Goal: Task Accomplishment & Management: Use online tool/utility

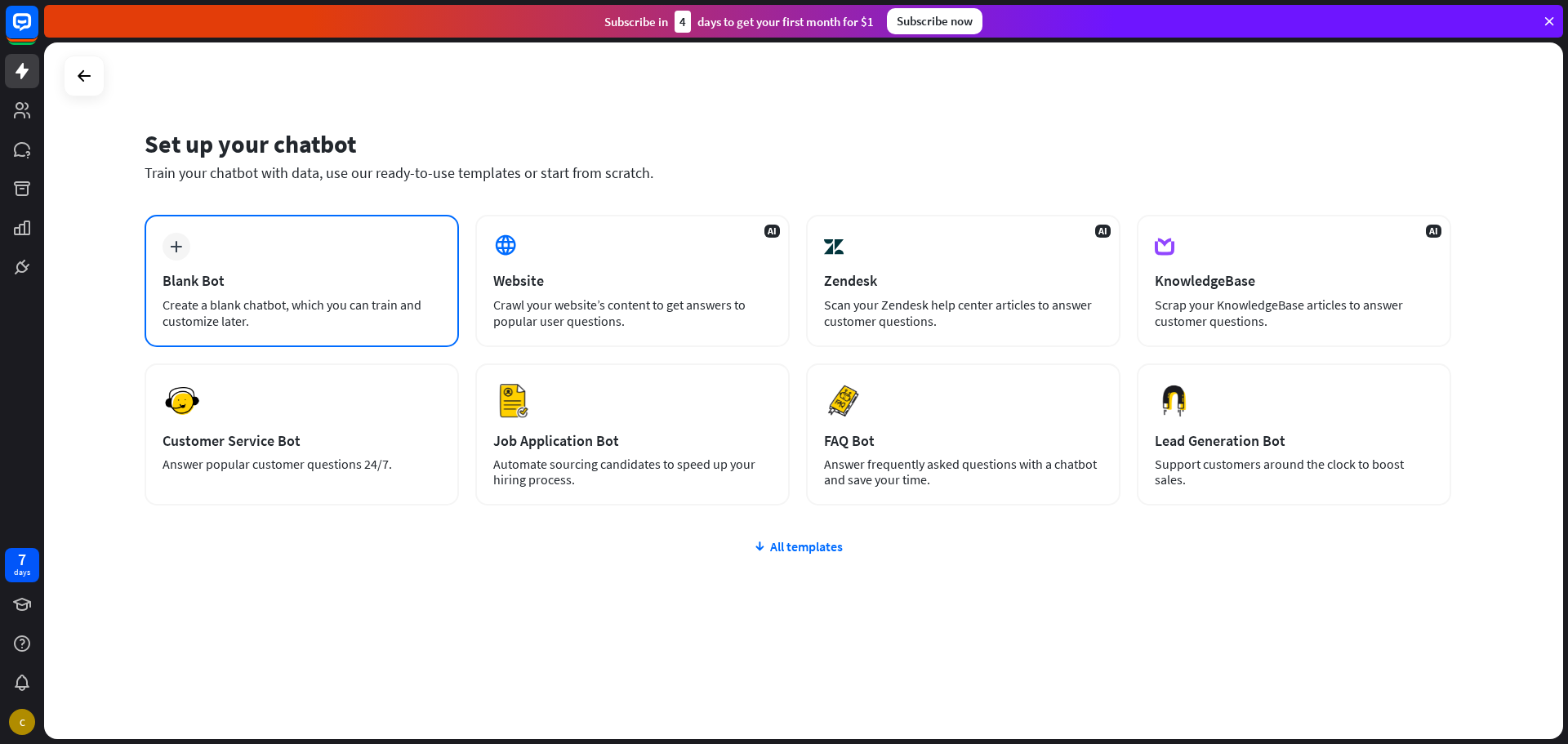
click at [364, 253] on div "plus Blank Bot Create a blank chatbot, which you can train and customize later." at bounding box center [302, 281] width 314 height 132
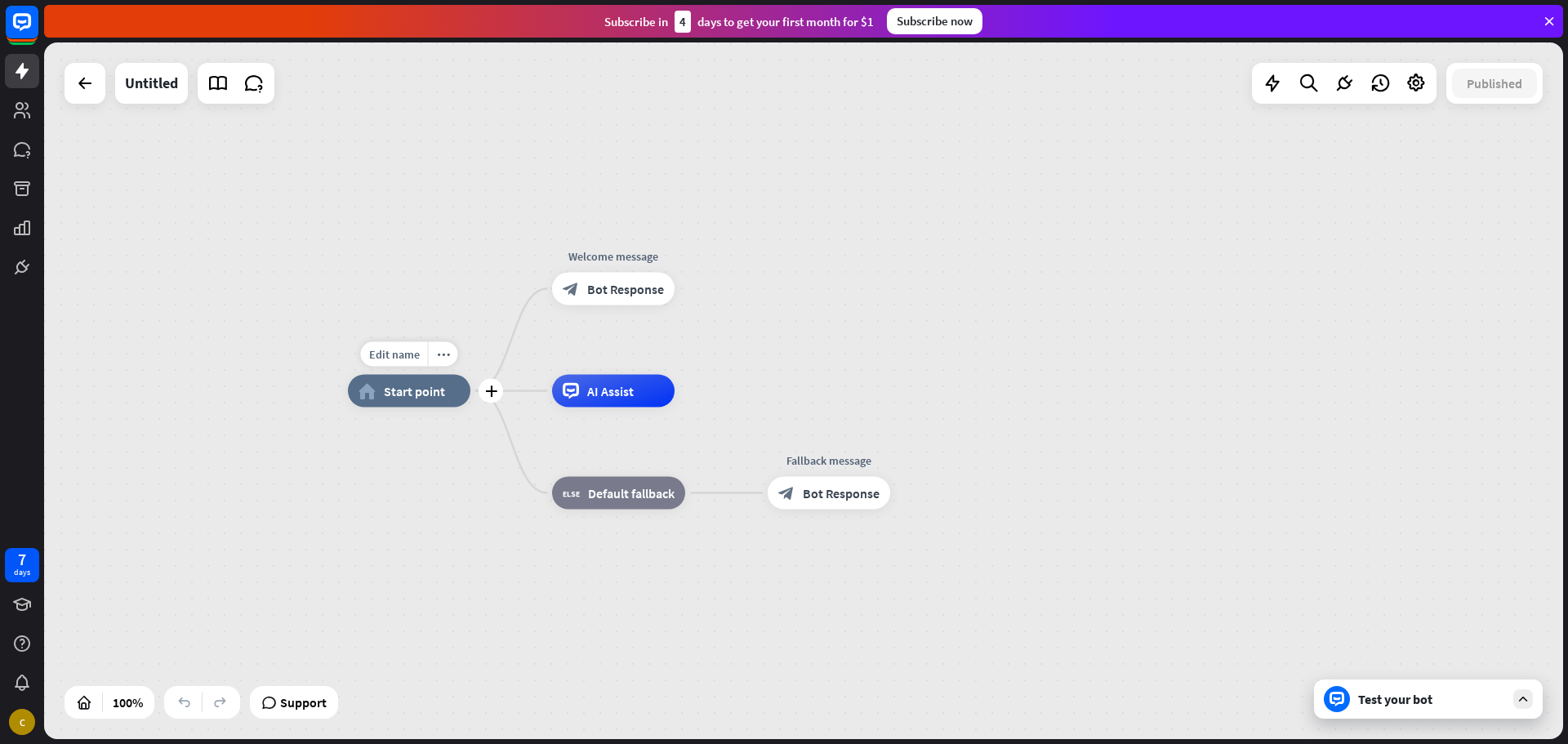
click at [406, 398] on span "Start point" at bounding box center [414, 391] width 62 height 16
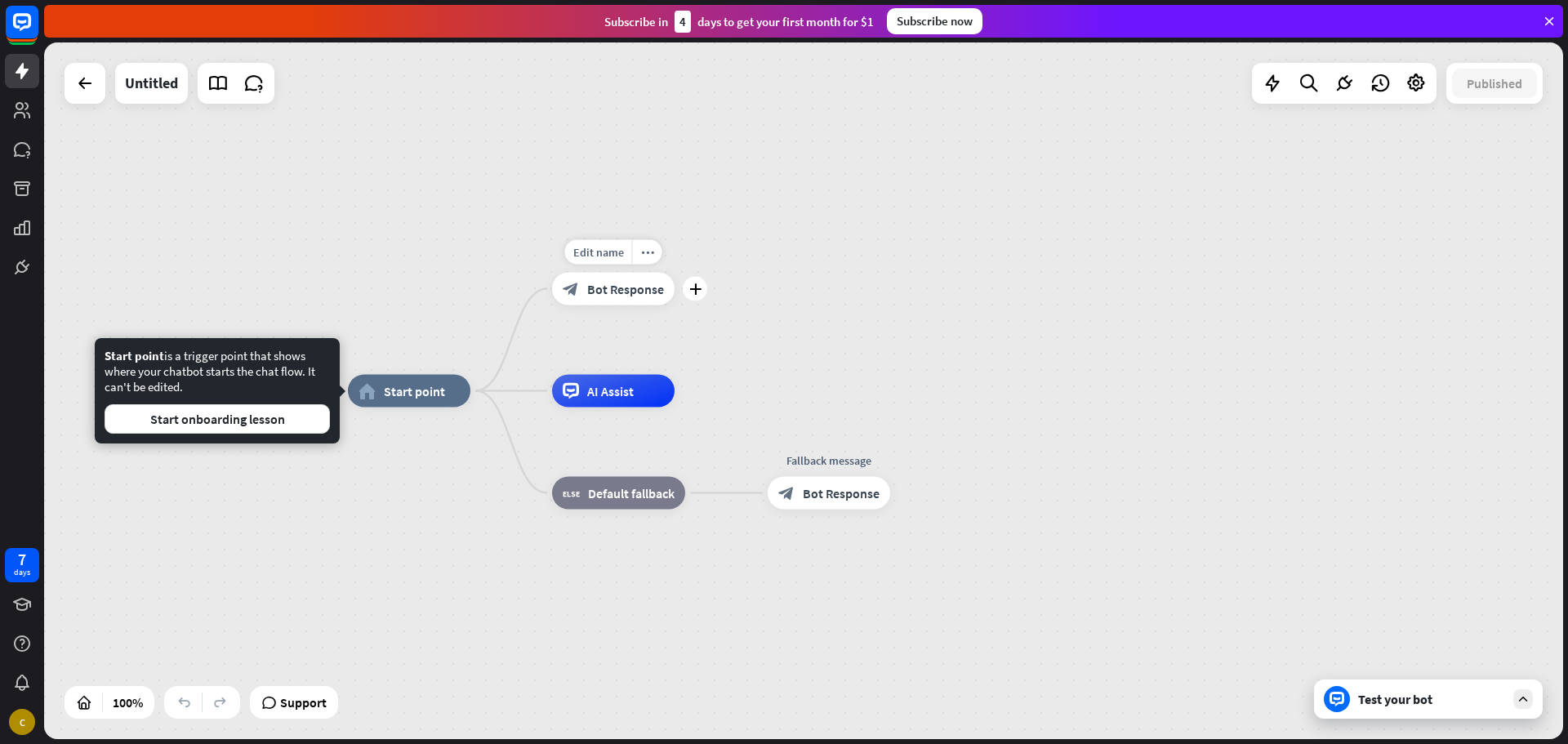
click at [599, 285] on span "Bot Response" at bounding box center [626, 289] width 76 height 16
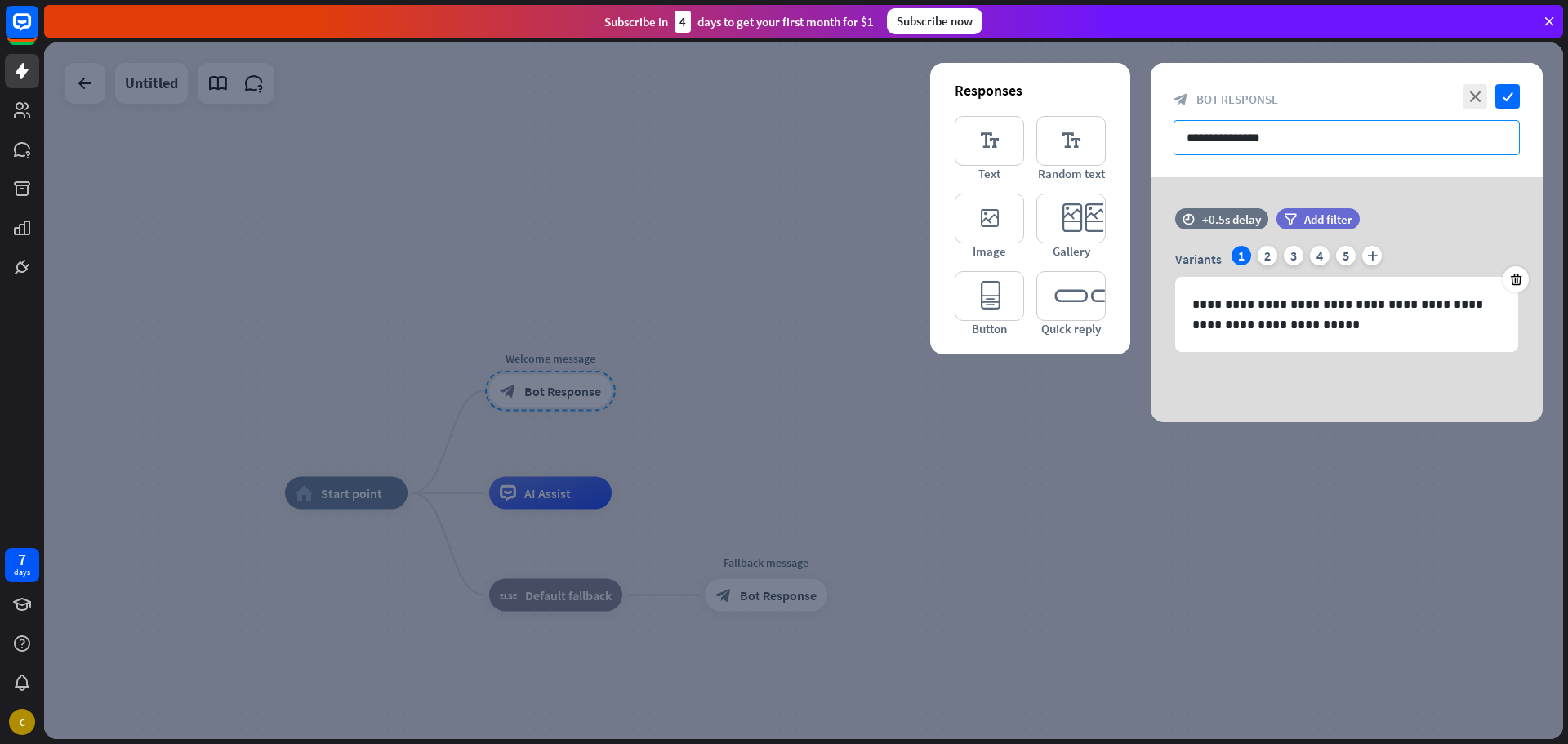
click at [1294, 137] on input "**********" at bounding box center [1346, 137] width 346 height 35
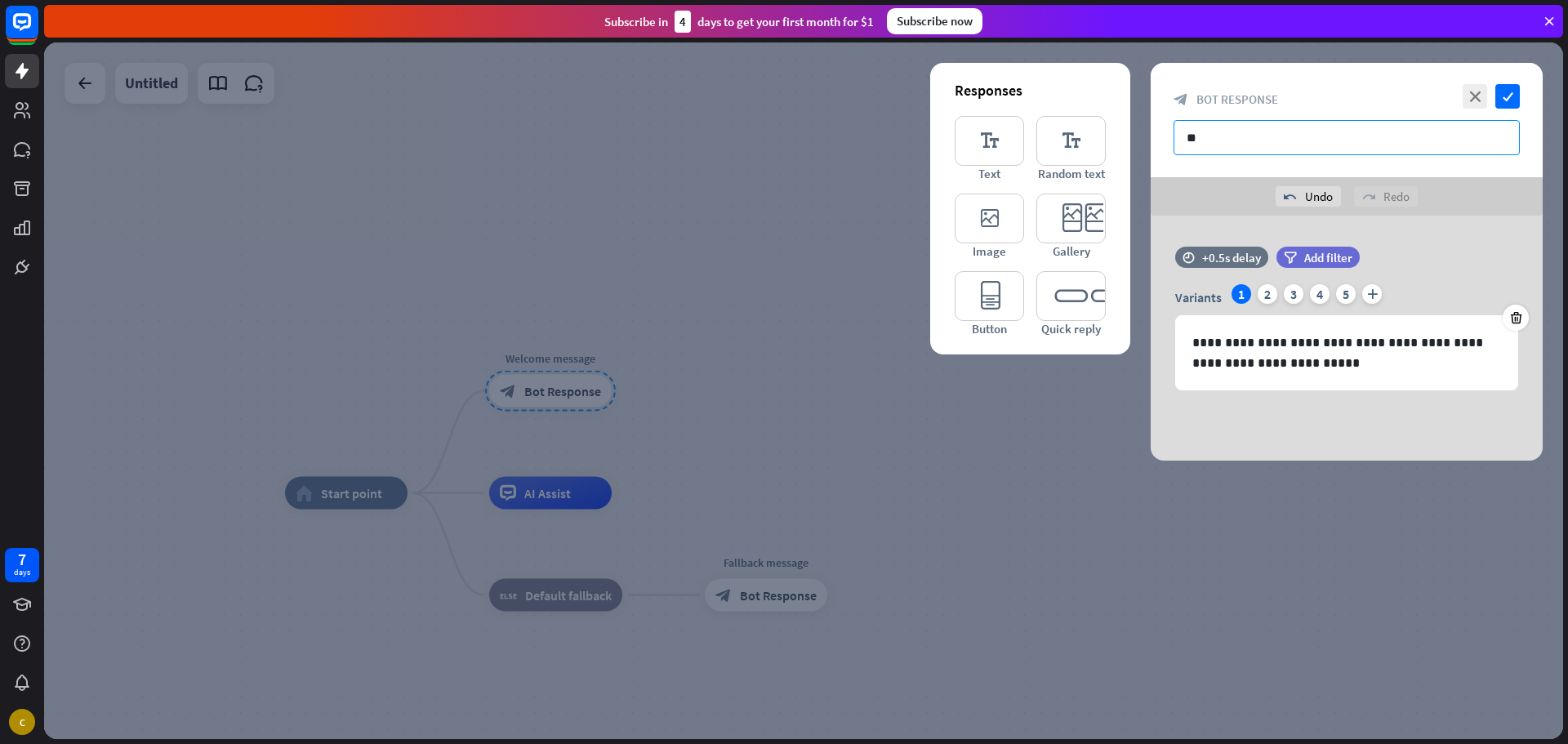
type input "*"
click at [1209, 221] on div "**********" at bounding box center [1347, 338] width 392 height 245
click at [1060, 152] on icon "editor_text" at bounding box center [1071, 141] width 69 height 49
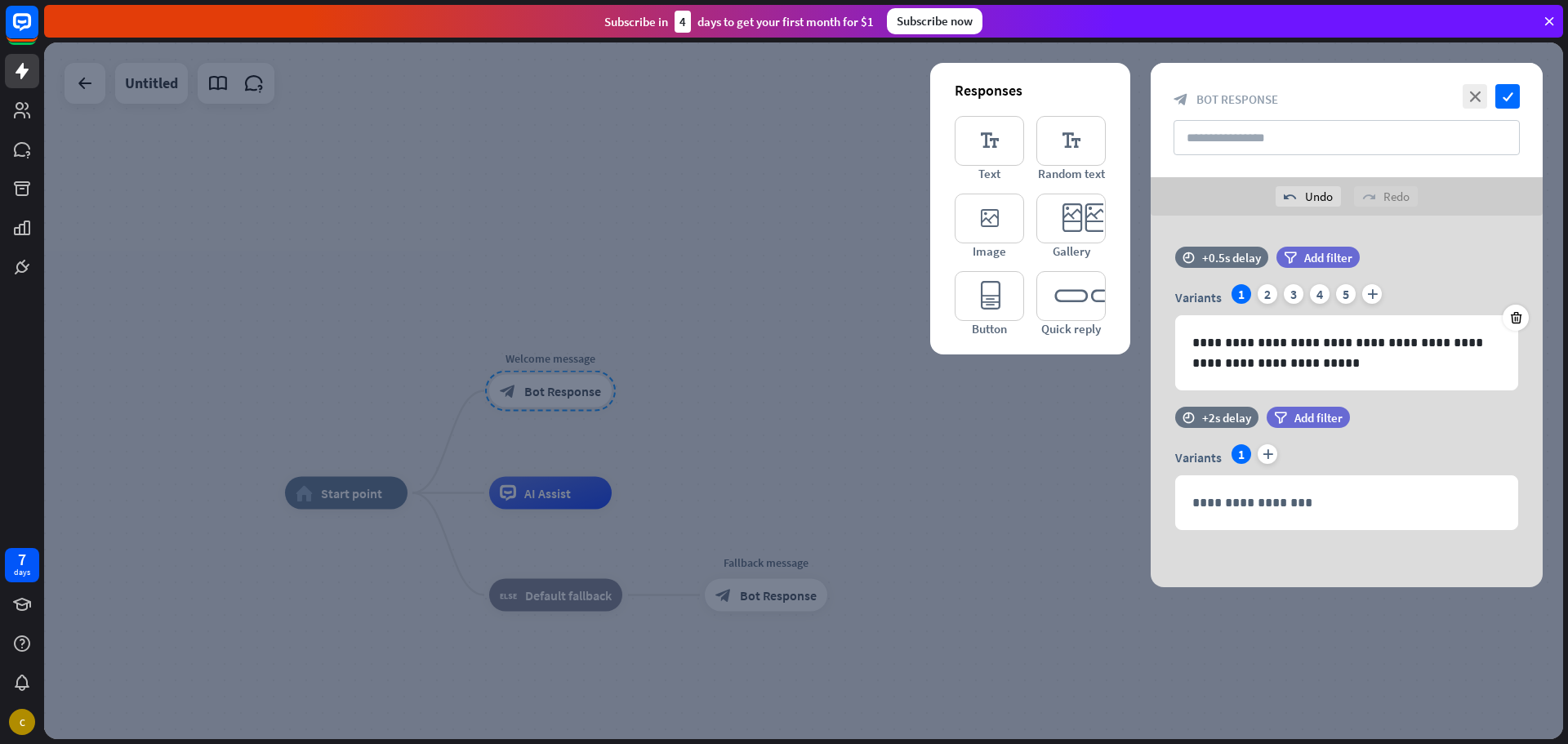
click at [1146, 496] on icon at bounding box center [1151, 492] width 16 height 15
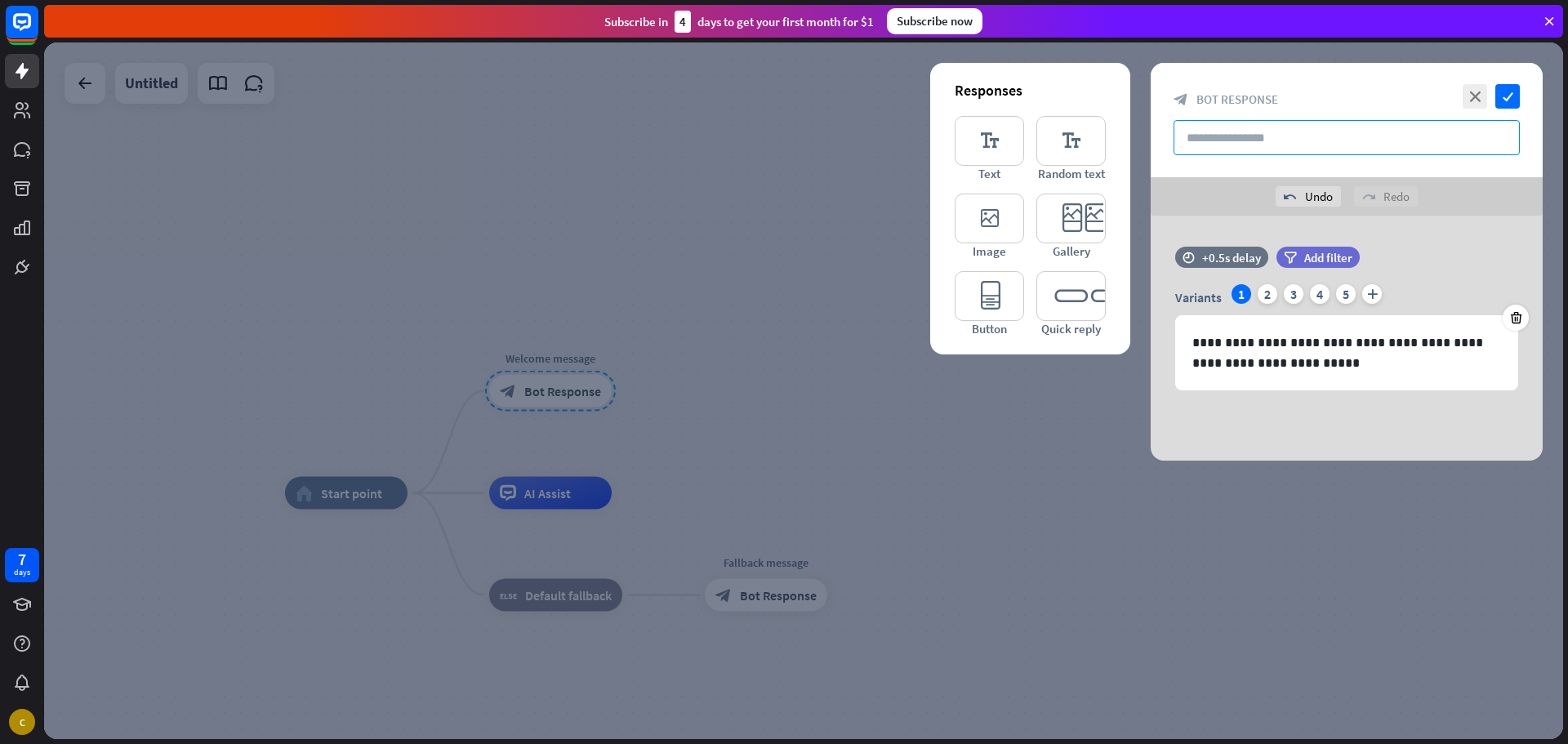
click at [1232, 147] on input "text" at bounding box center [1346, 137] width 346 height 35
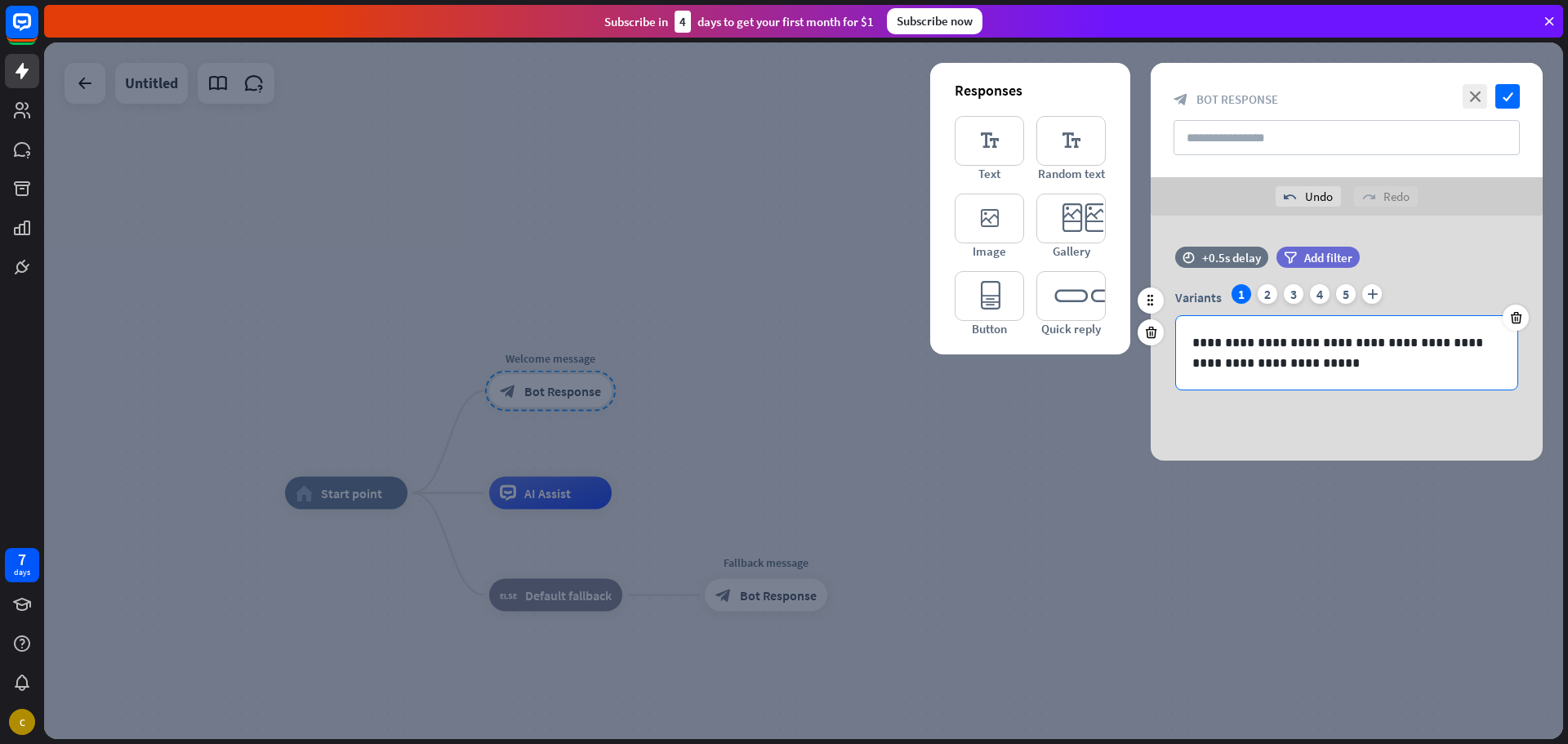
click at [1296, 348] on p "**********" at bounding box center [1347, 352] width 309 height 41
click at [1278, 346] on p "**********" at bounding box center [1347, 352] width 309 height 41
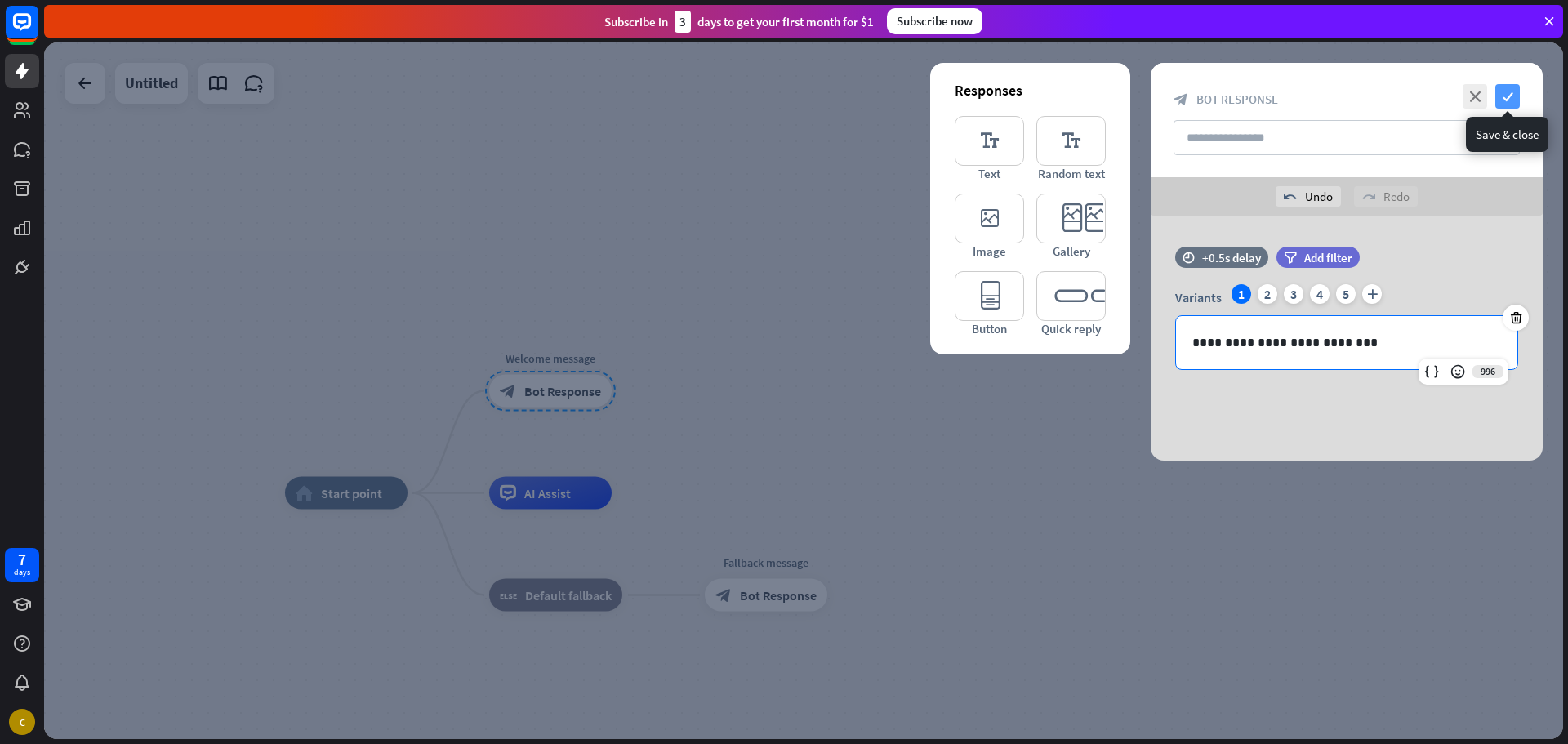
click at [1509, 102] on icon "check" at bounding box center [1507, 96] width 24 height 24
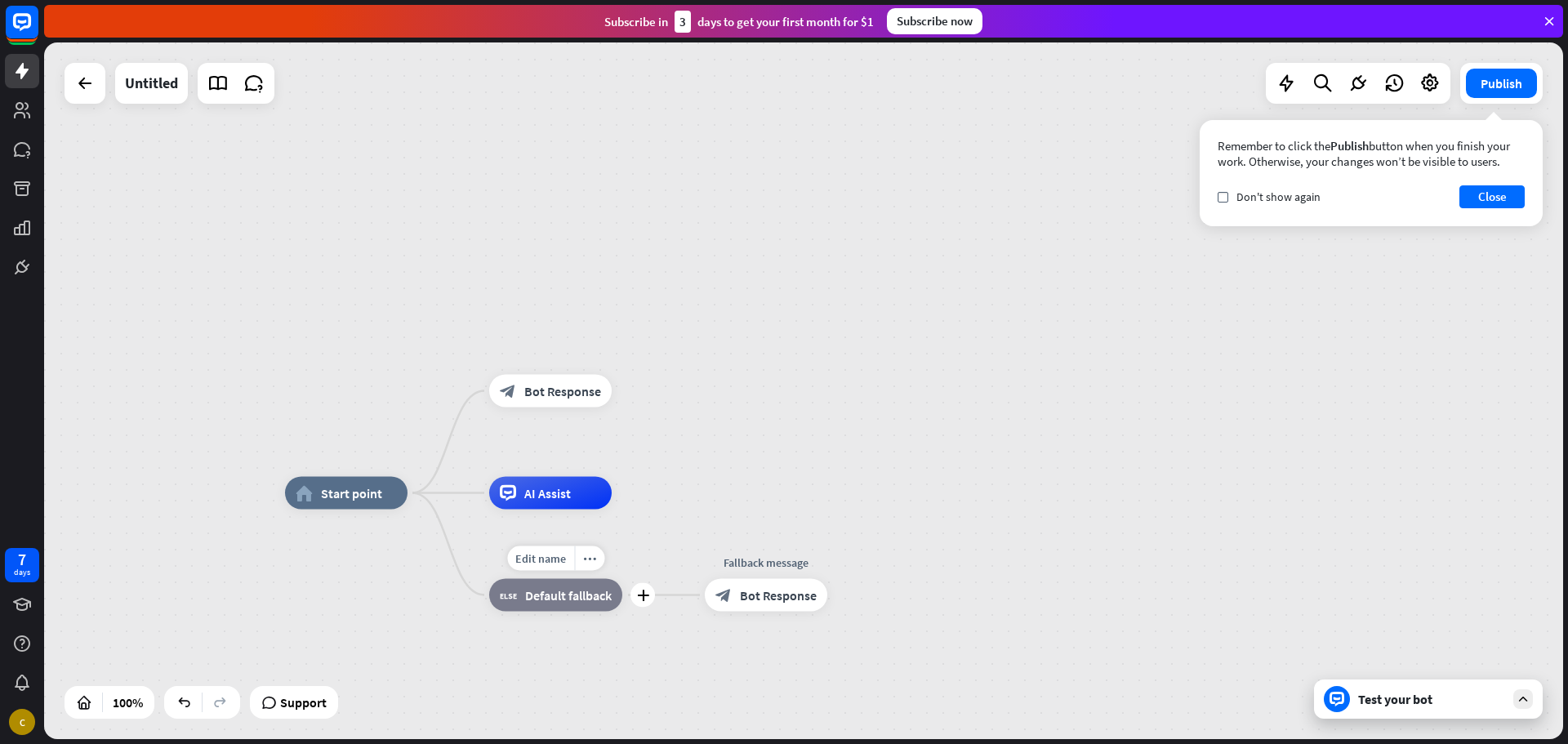
click at [547, 606] on div "block_fallback Default fallback" at bounding box center [555, 596] width 133 height 33
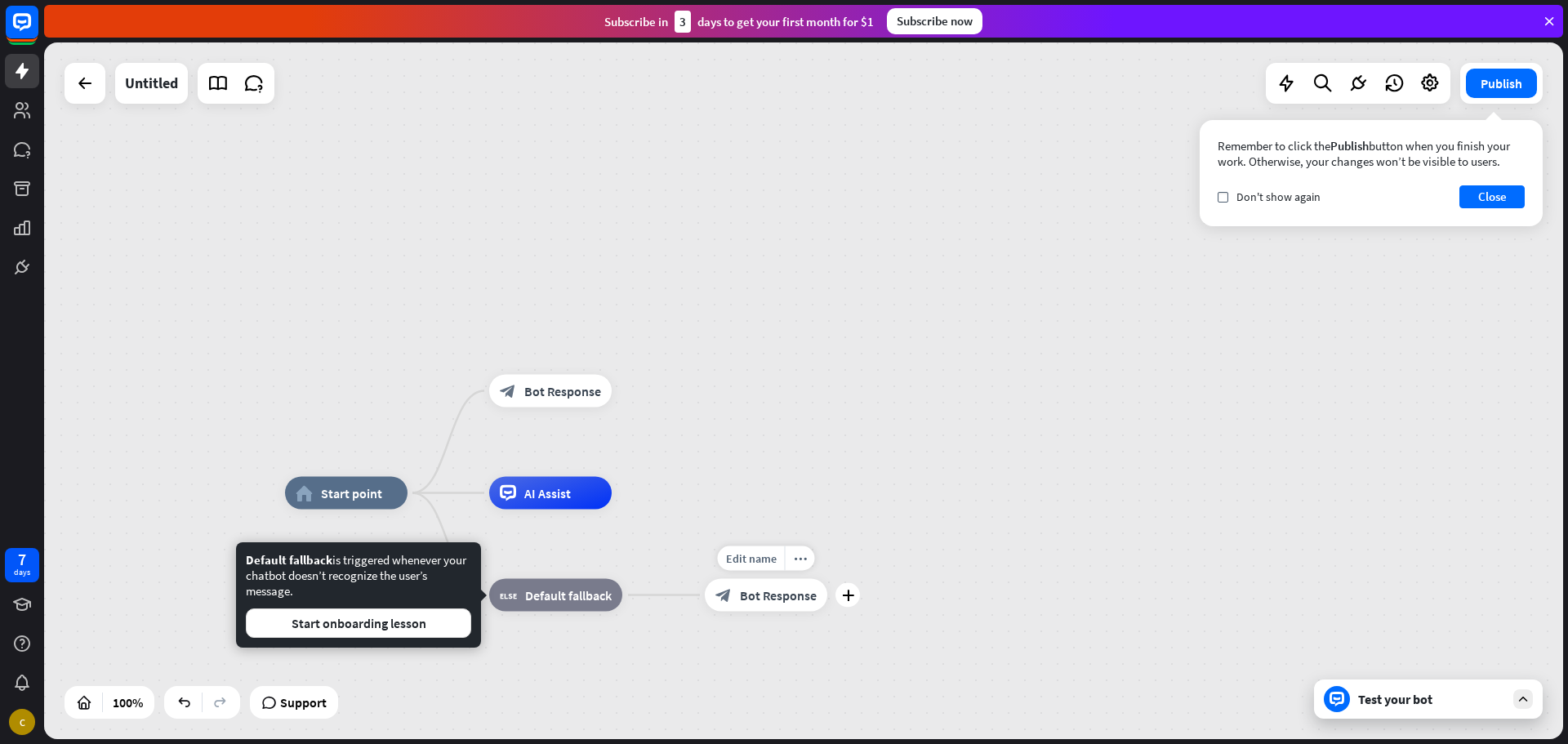
click at [705, 612] on div "Edit name more_horiz plus block_bot_response Bot Response" at bounding box center [765, 596] width 122 height 33
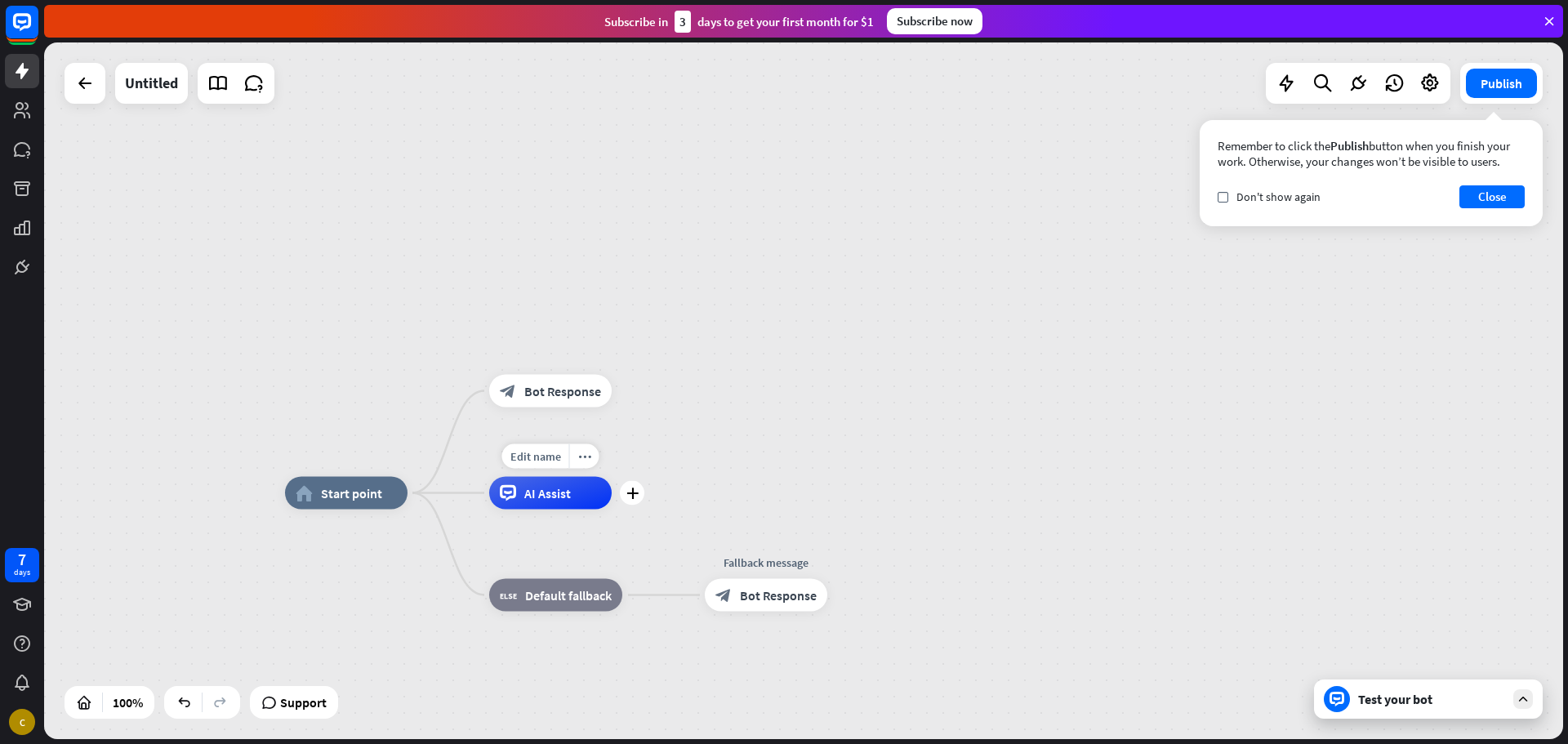
click at [544, 499] on span "AI Assist" at bounding box center [548, 493] width 47 height 16
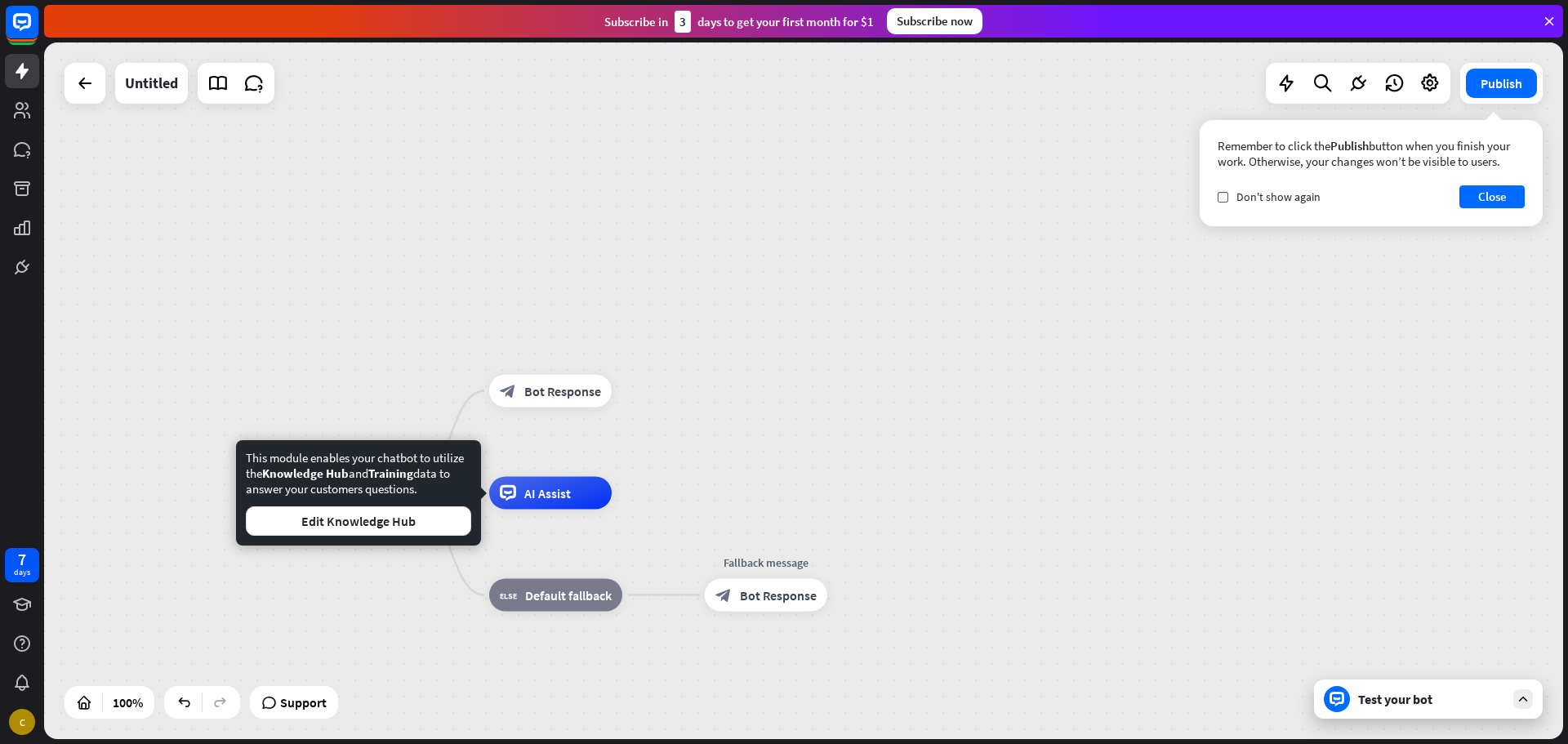
click at [538, 510] on div "Edit name more_horiz AI Assist" at bounding box center [550, 494] width 122 height 33
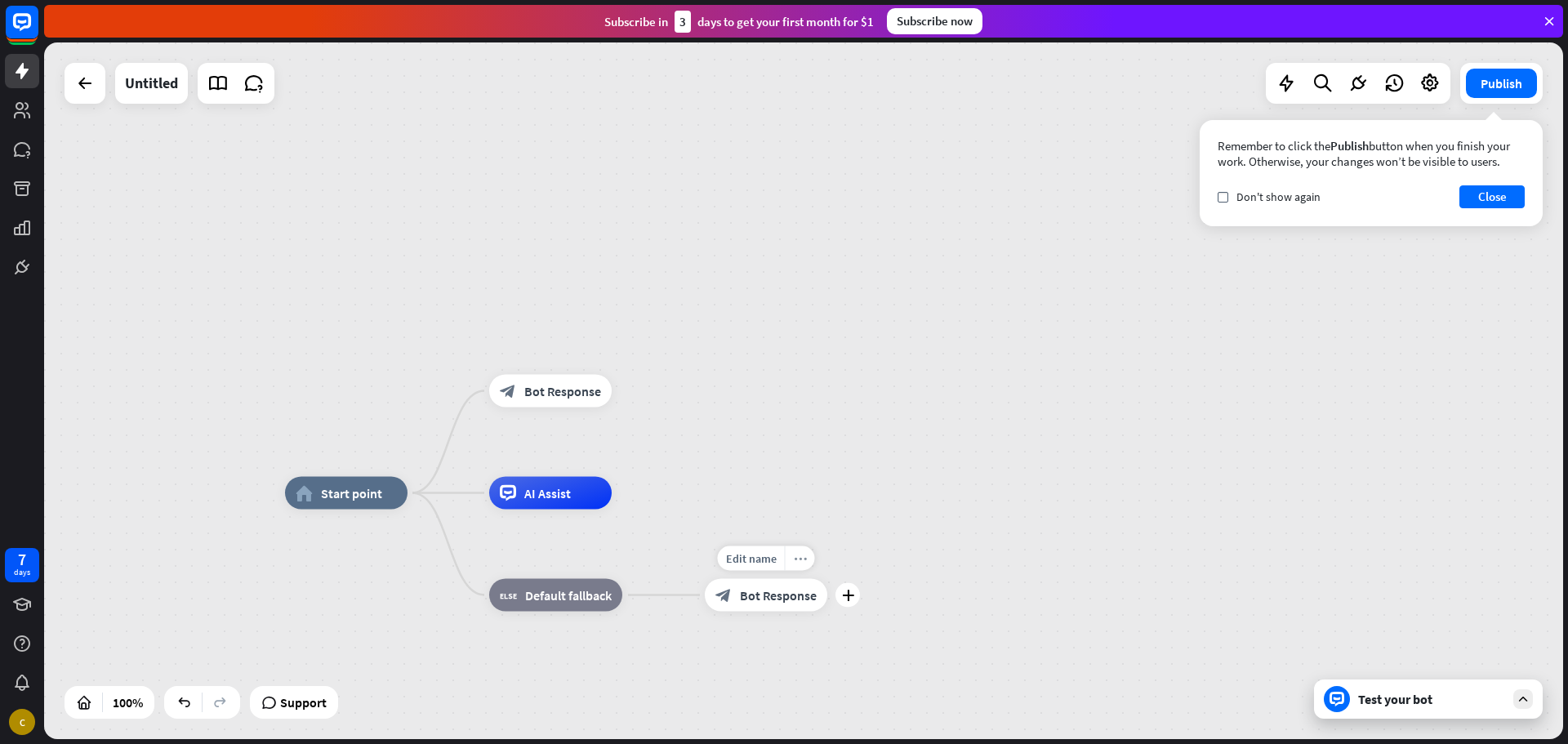
click at [798, 559] on icon "more_horiz" at bounding box center [800, 558] width 13 height 12
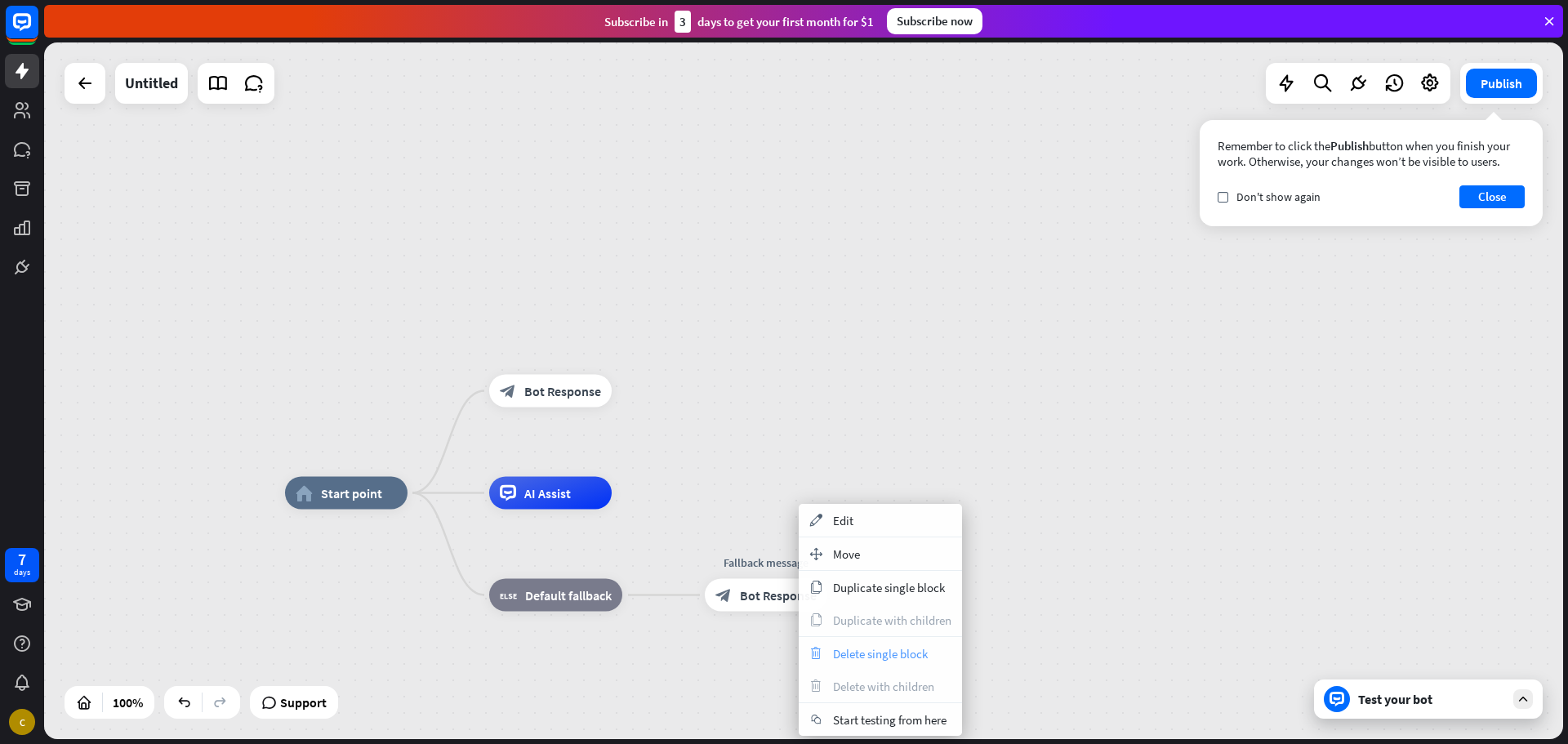
click at [825, 650] on div "trash Delete single block" at bounding box center [880, 654] width 163 height 33
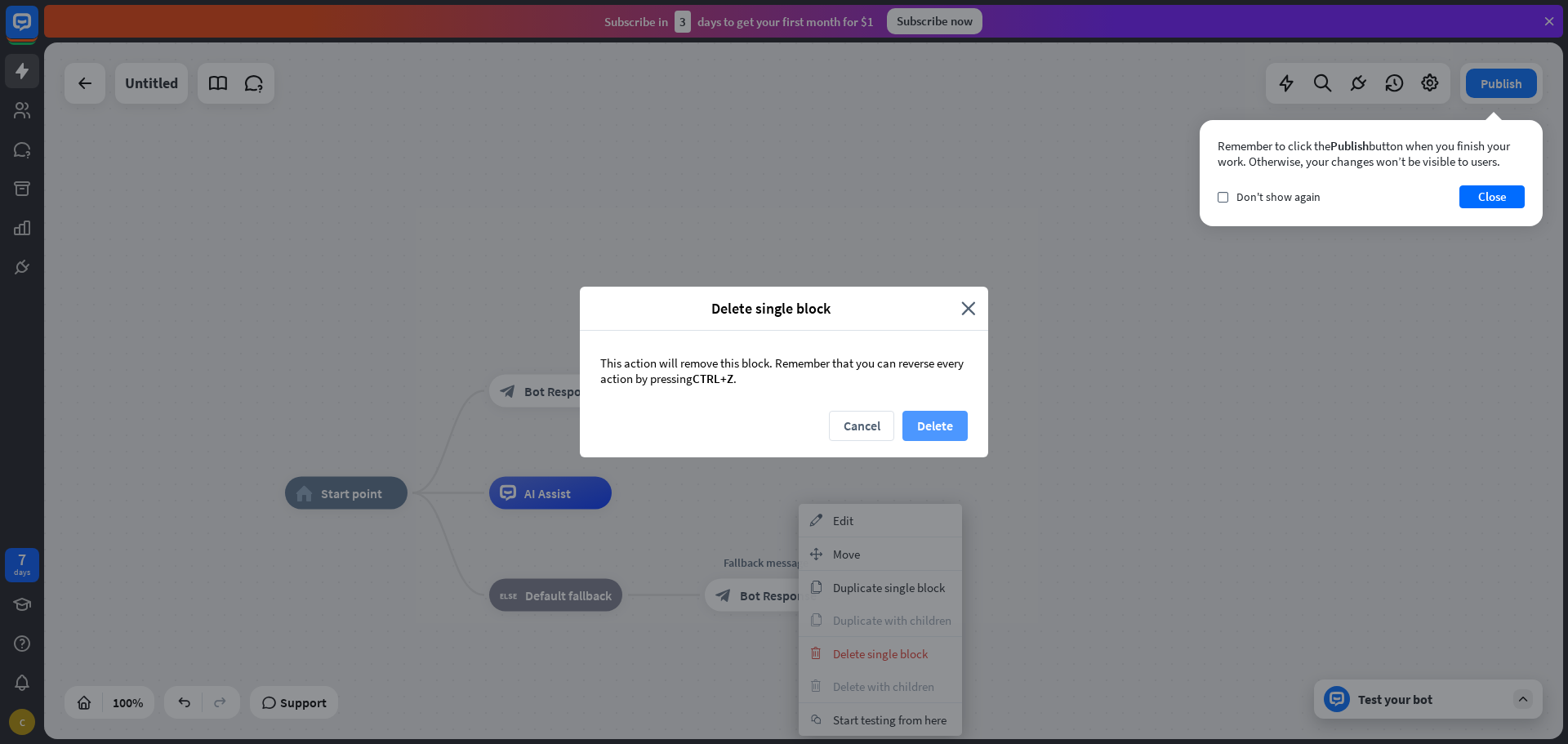
click at [923, 429] on button "Delete" at bounding box center [935, 425] width 65 height 30
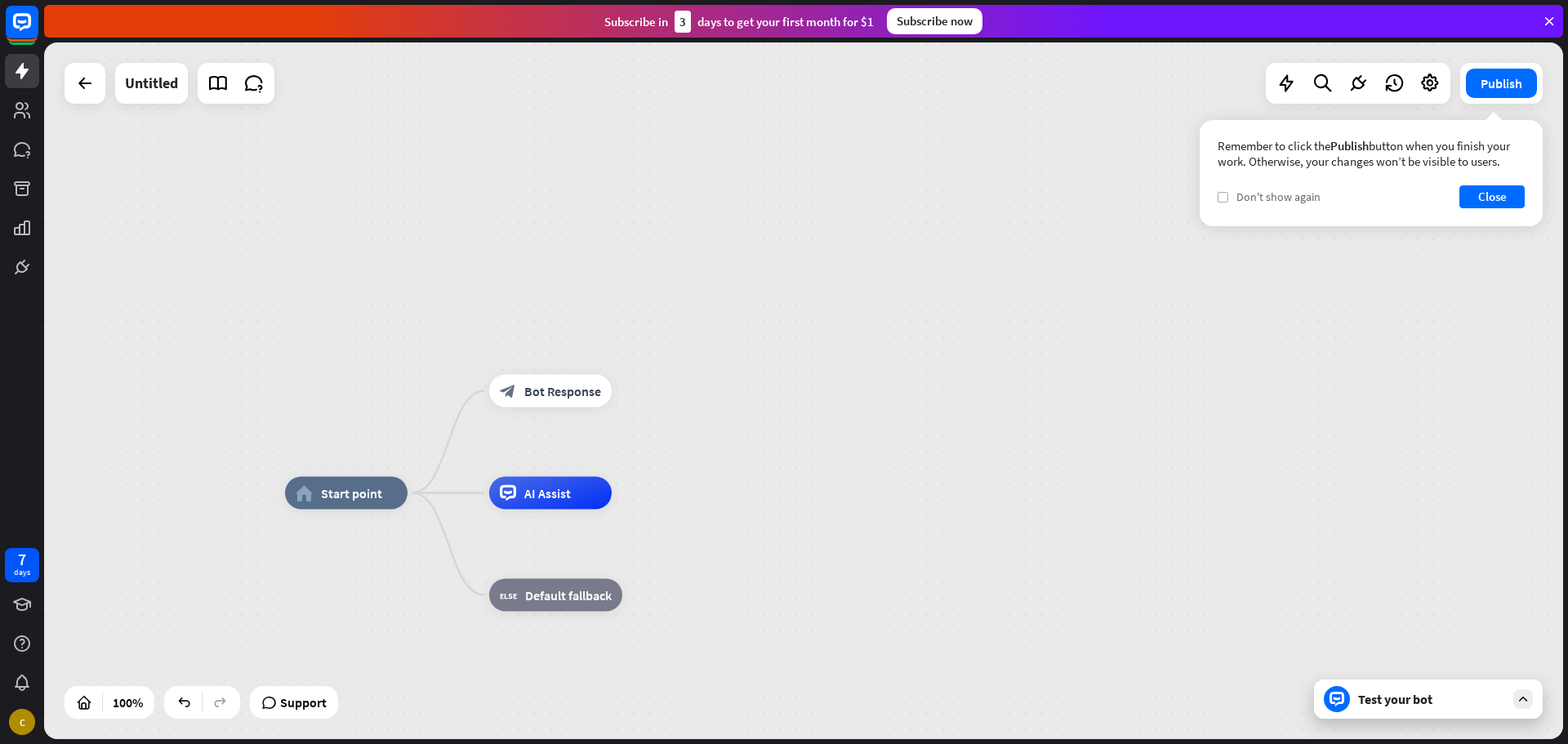
click at [1221, 195] on icon "check" at bounding box center [1223, 197] width 7 height 7
click at [1477, 199] on button "Close" at bounding box center [1492, 197] width 65 height 23
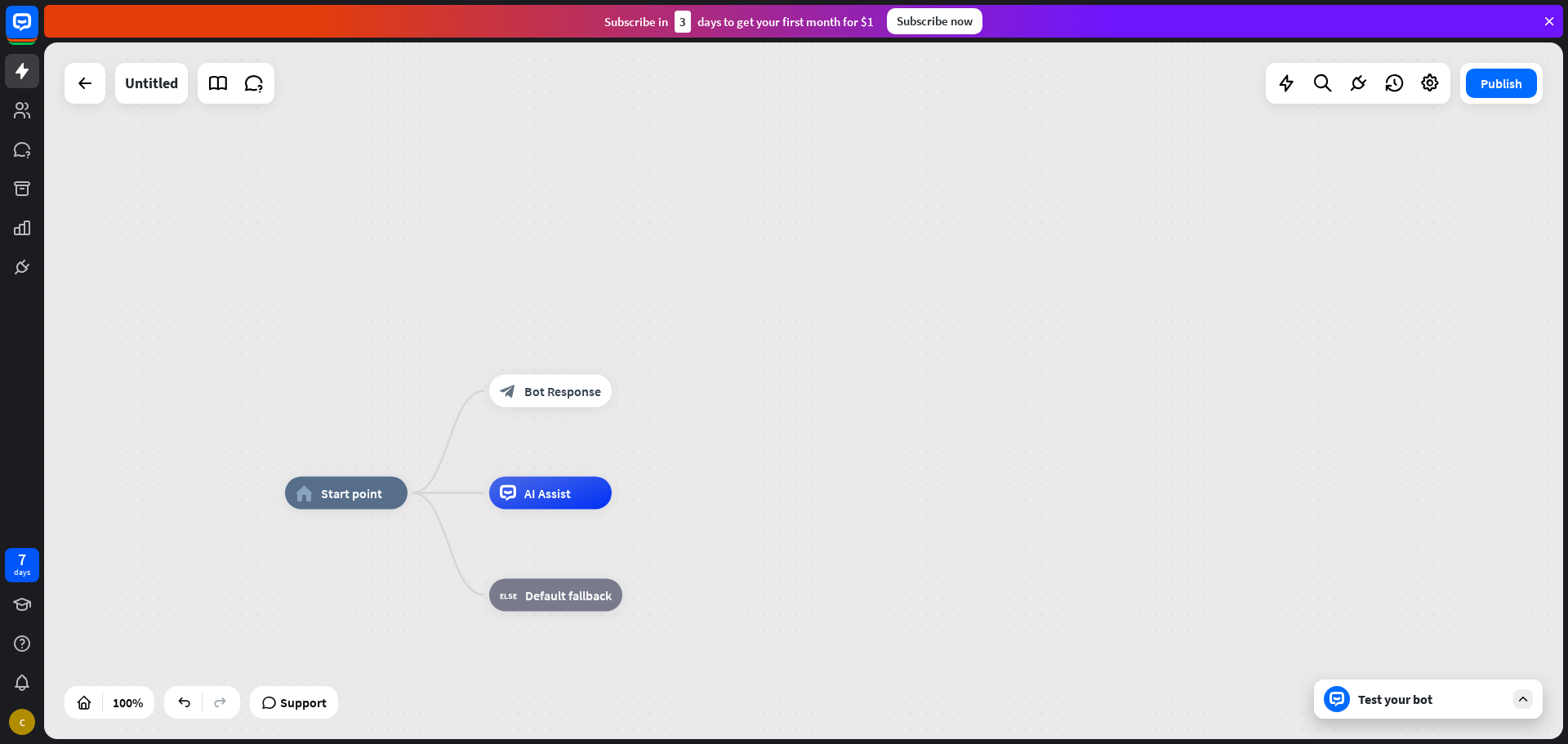
click at [1364, 702] on div "Test your bot" at bounding box center [1431, 699] width 147 height 16
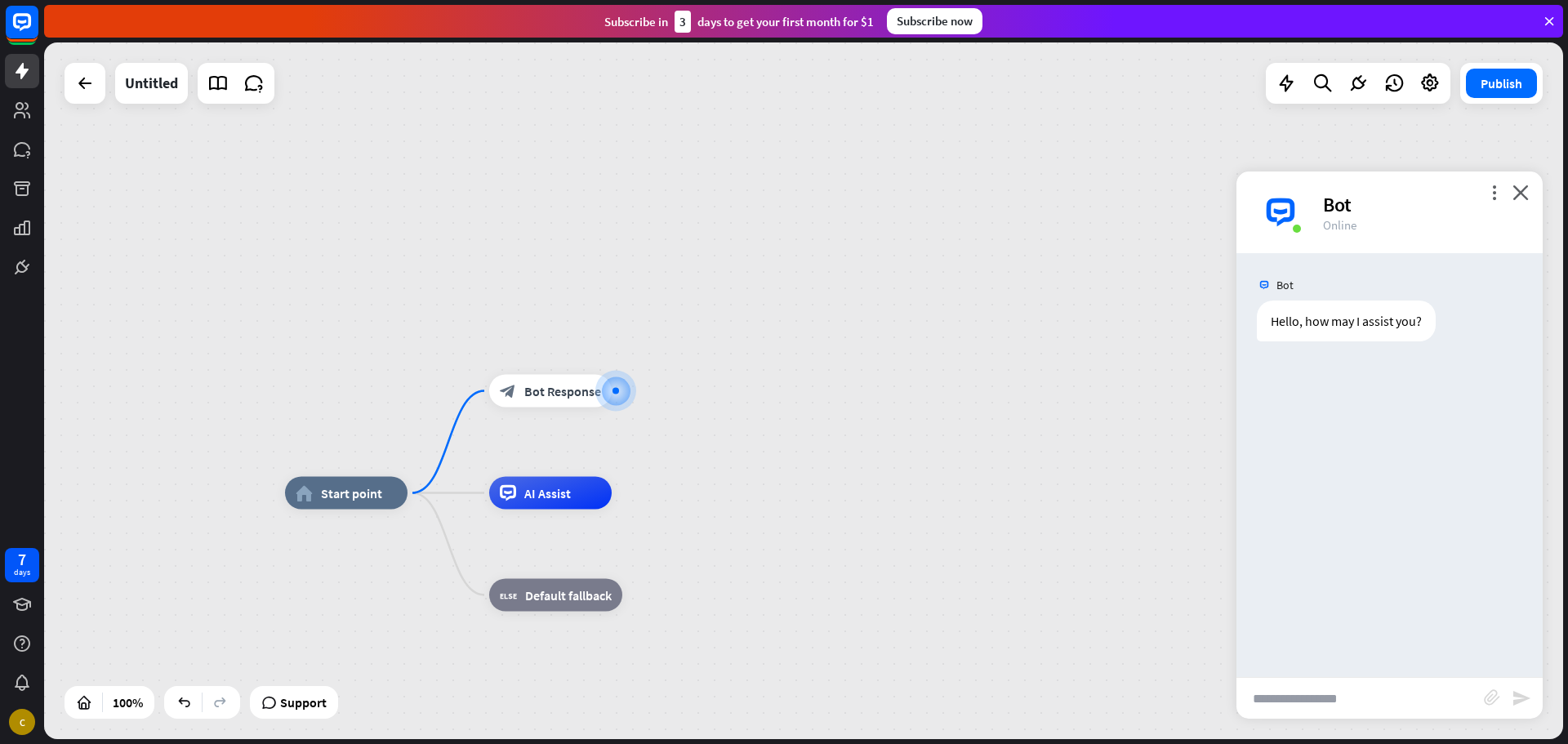
click at [1345, 701] on input "text" at bounding box center [1360, 698] width 247 height 41
type input "**"
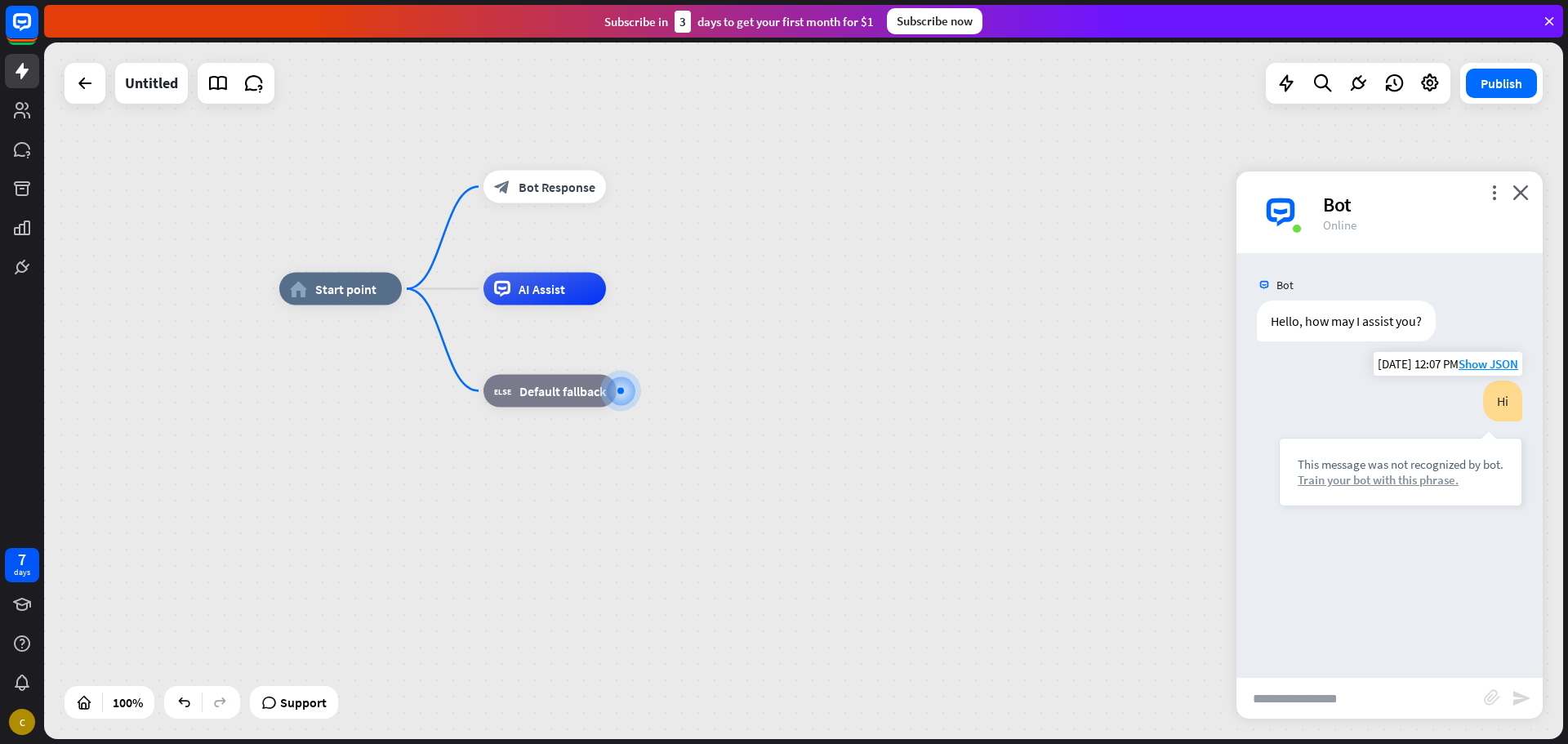
click at [1318, 481] on div "Train your bot with this phrase." at bounding box center [1400, 480] width 206 height 16
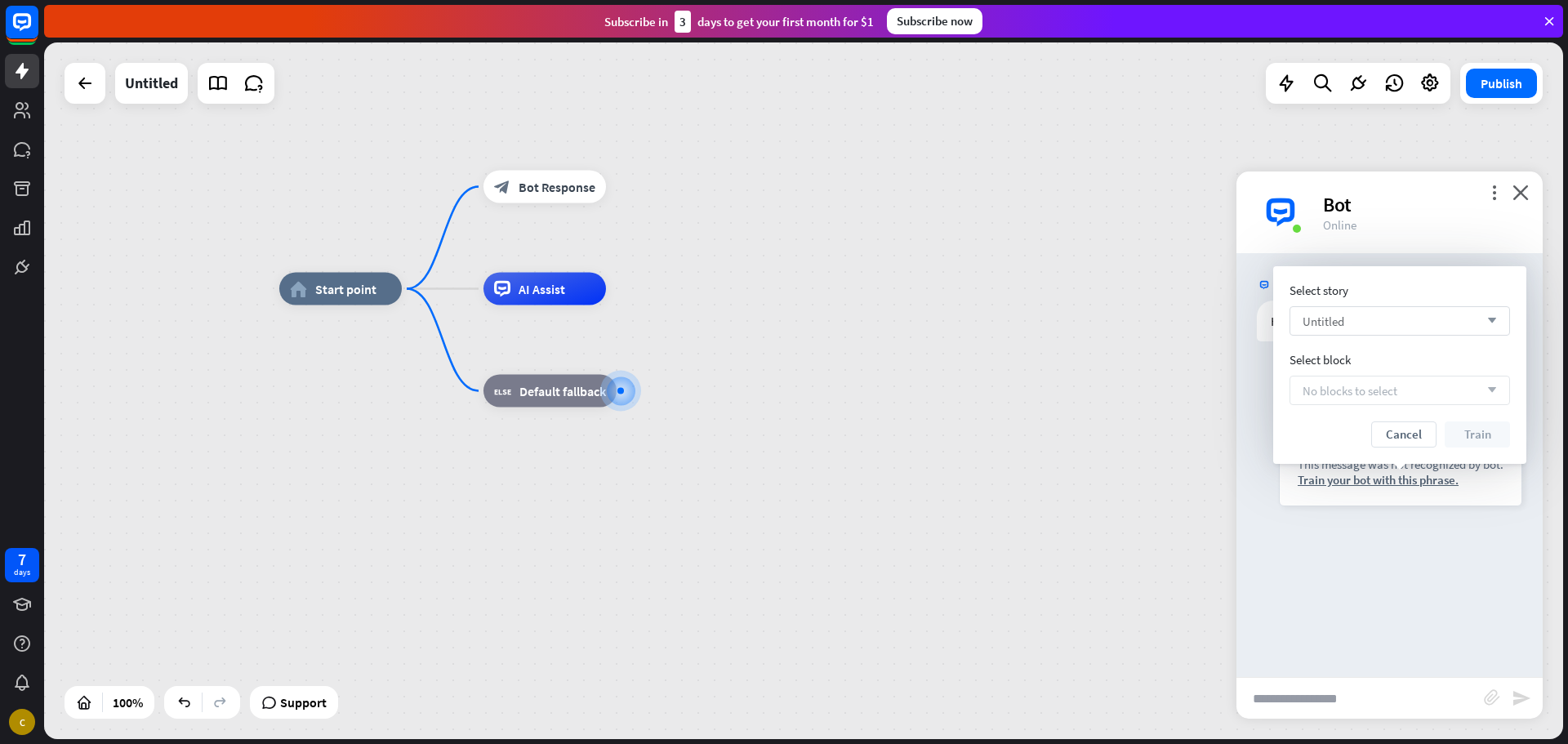
click at [1358, 323] on div "Untitled arrow_down" at bounding box center [1400, 321] width 220 height 30
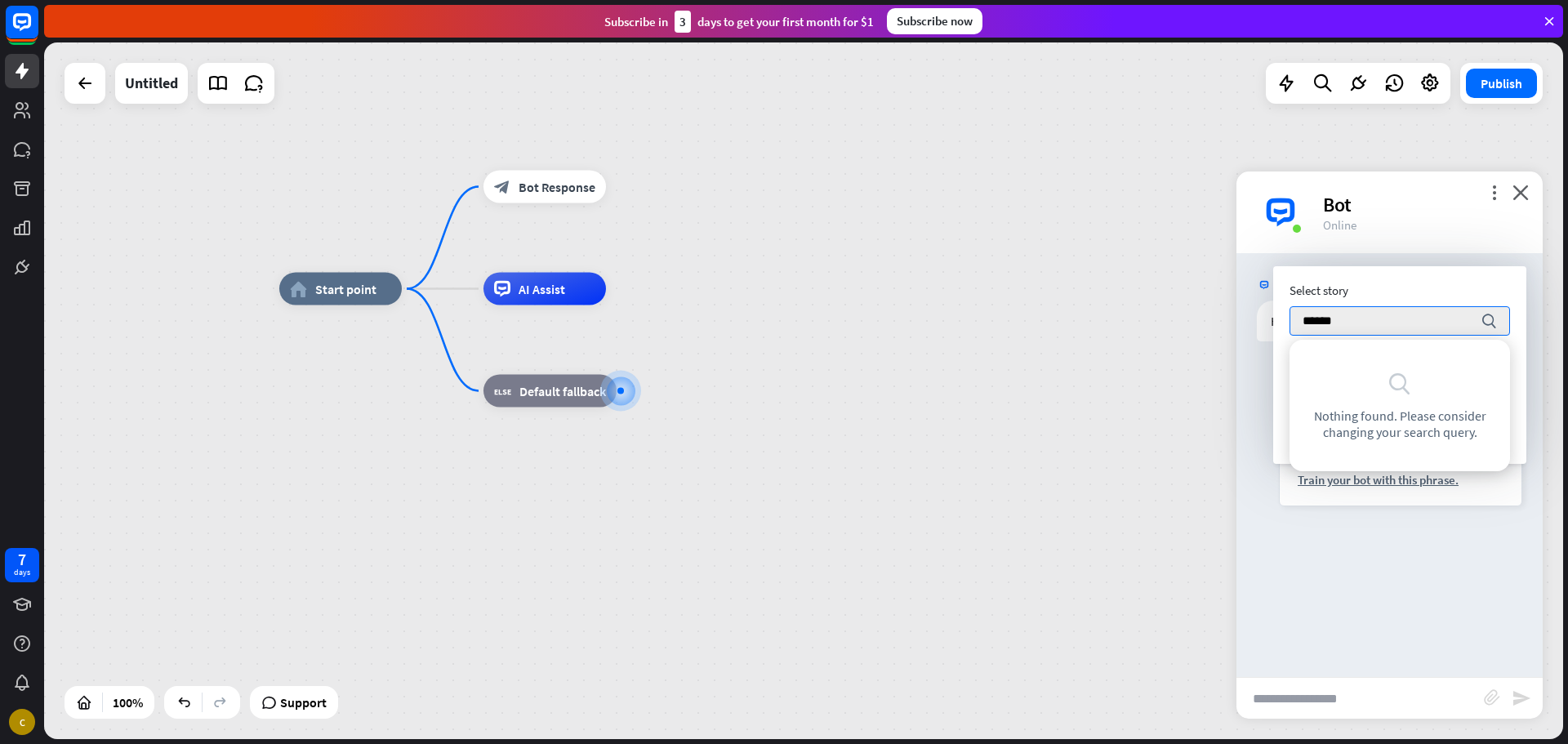
type input "*****"
click at [1269, 478] on div "Hi This message was not recognized by bot. Train your bot with this phrase. [DA…" at bounding box center [1389, 448] width 306 height 134
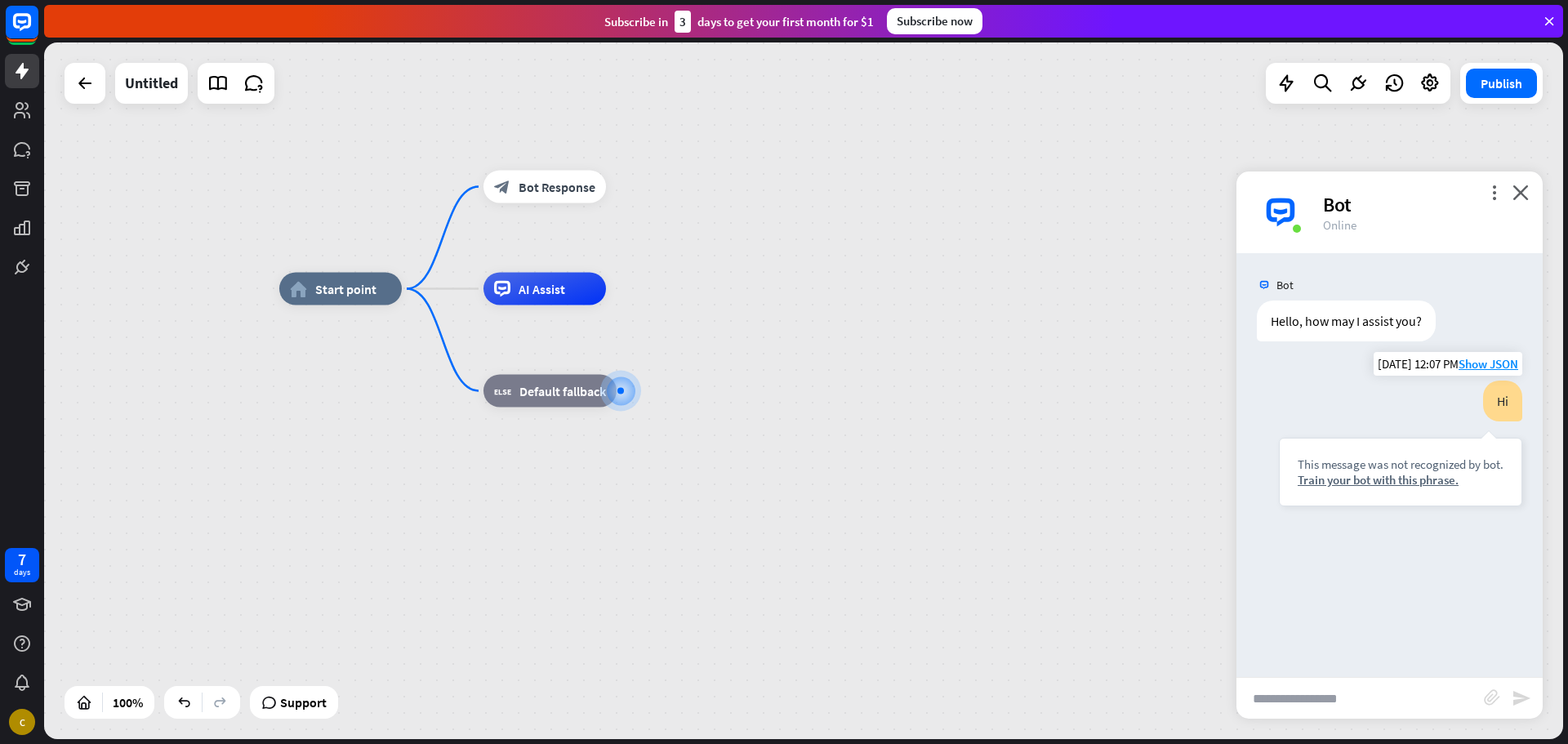
click at [1338, 492] on div "This message was not recognized by bot. Train your bot with this phrase." at bounding box center [1401, 471] width 243 height 69
click at [1338, 480] on div "Train your bot with this phrase." at bounding box center [1400, 480] width 206 height 16
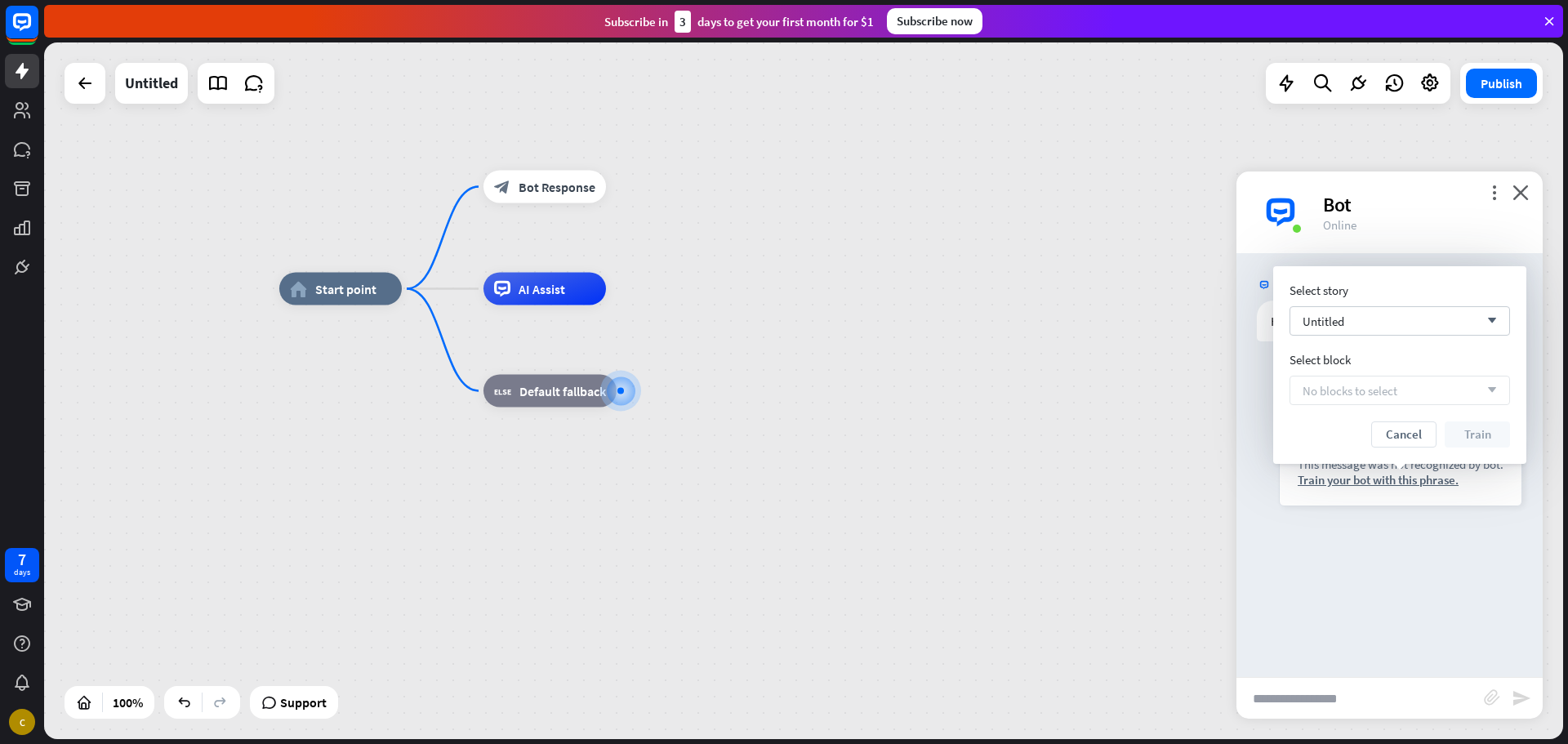
click at [1336, 383] on span "No blocks to select" at bounding box center [1349, 391] width 95 height 16
click at [1411, 324] on div "Untitled arrow_down" at bounding box center [1400, 321] width 220 height 30
click at [1403, 361] on div "Untitled checked" at bounding box center [1400, 363] width 207 height 33
click at [1409, 541] on div "Bot Hello, how may I assist you? [DATE] 12:07 PM Show JSON You Hi This message …" at bounding box center [1389, 465] width 306 height 424
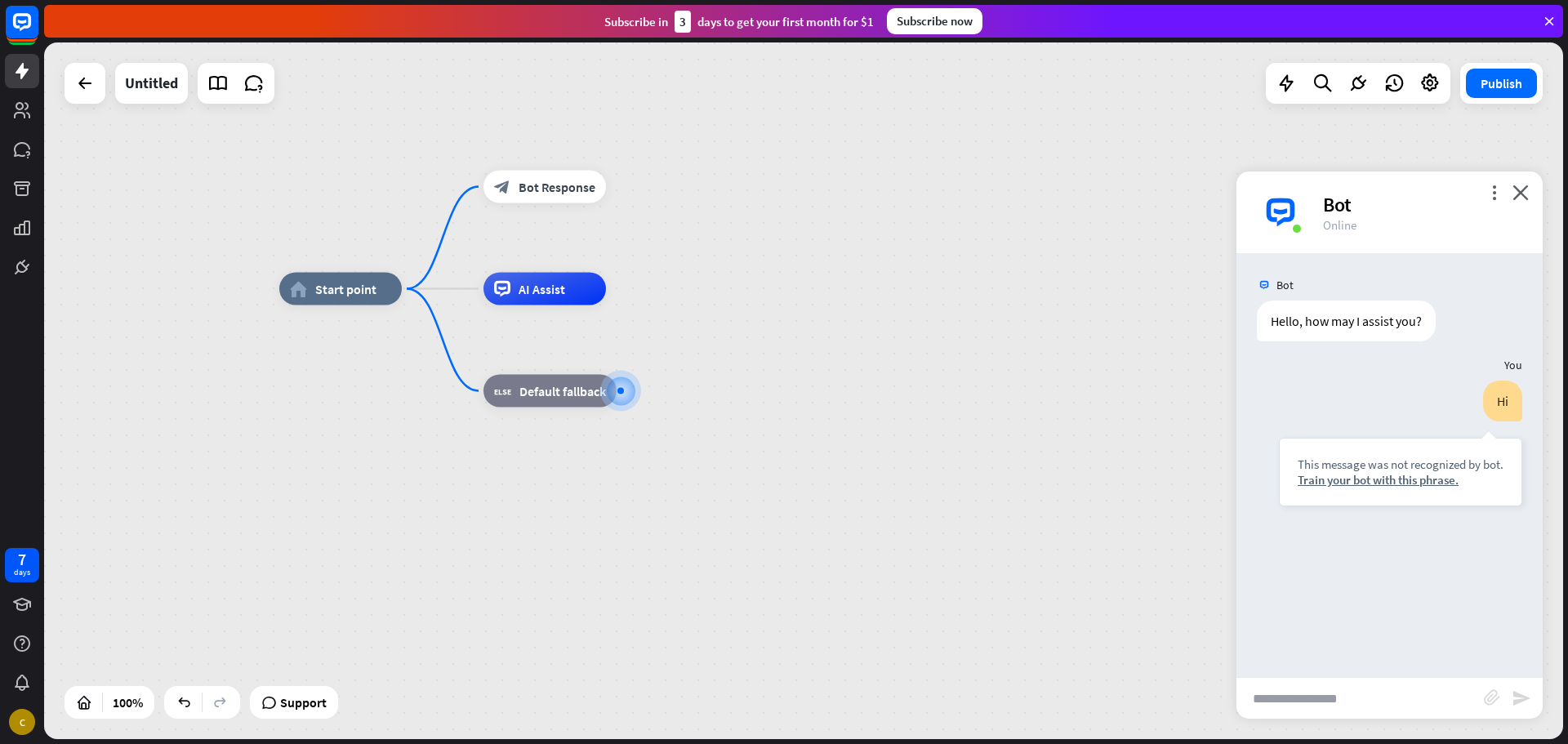
click at [1321, 688] on input "text" at bounding box center [1360, 698] width 247 height 41
type input "*****"
click at [640, 393] on icon "plus" at bounding box center [637, 391] width 12 height 11
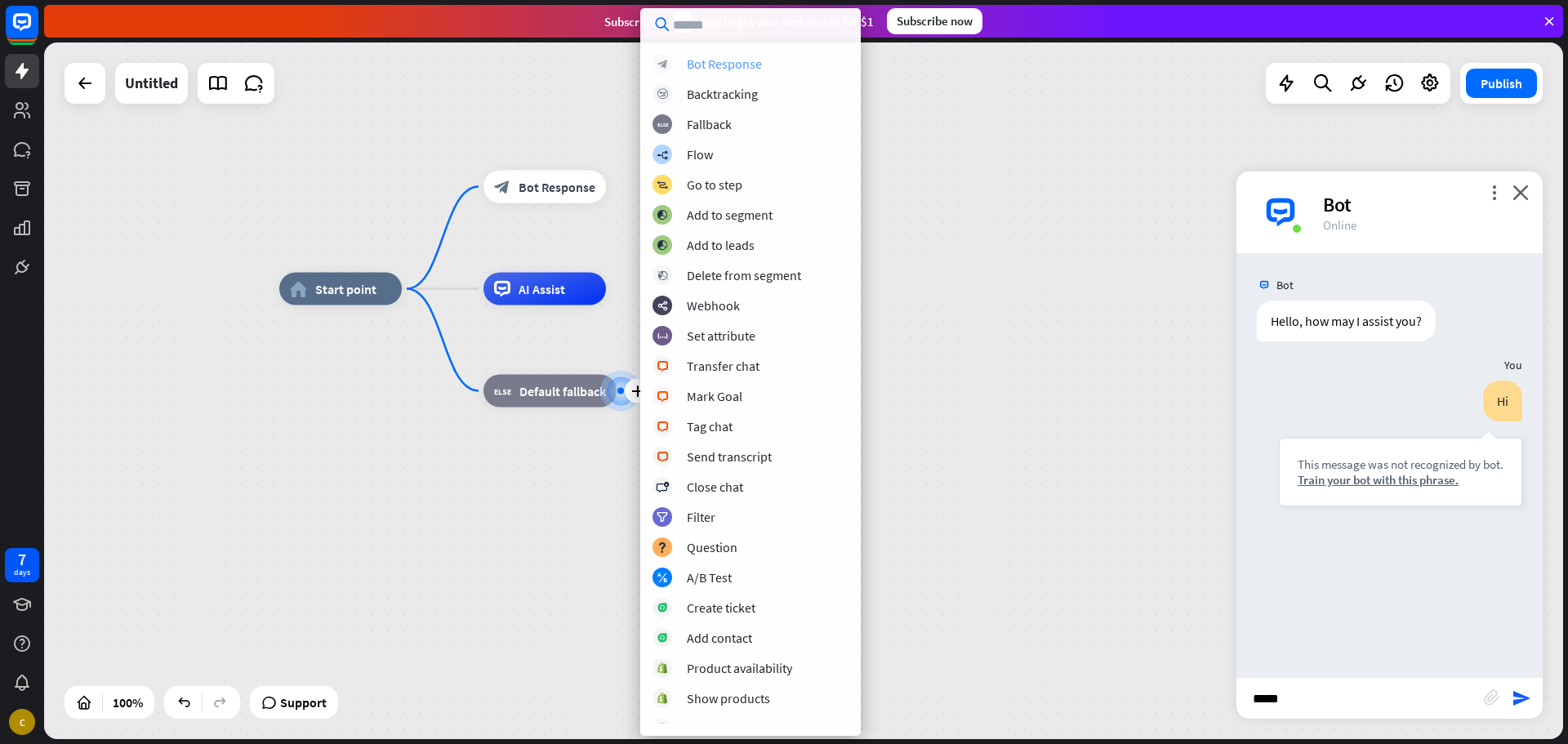
click at [700, 63] on div "Bot Response" at bounding box center [724, 63] width 75 height 16
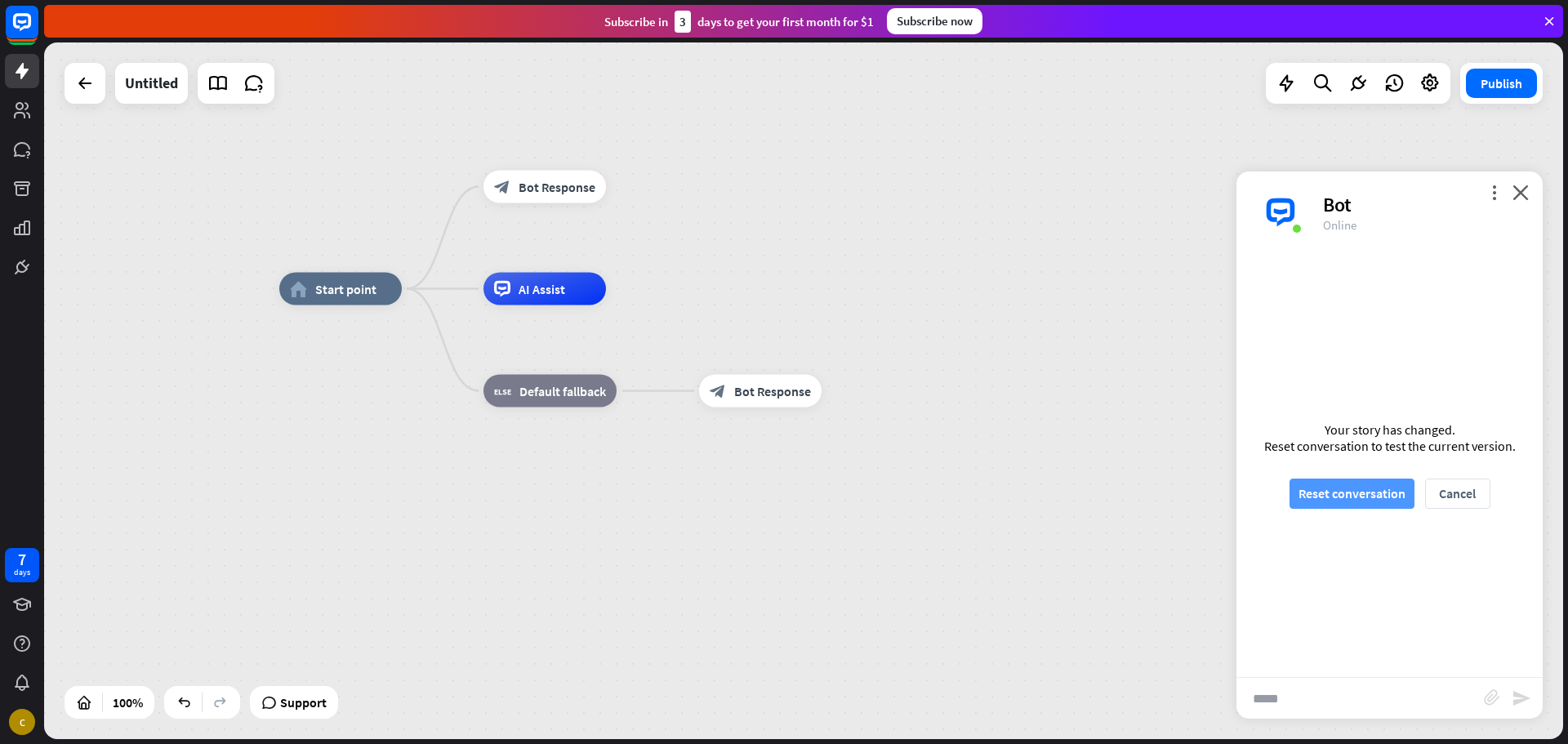
click at [1309, 498] on button "Reset conversation" at bounding box center [1352, 493] width 125 height 30
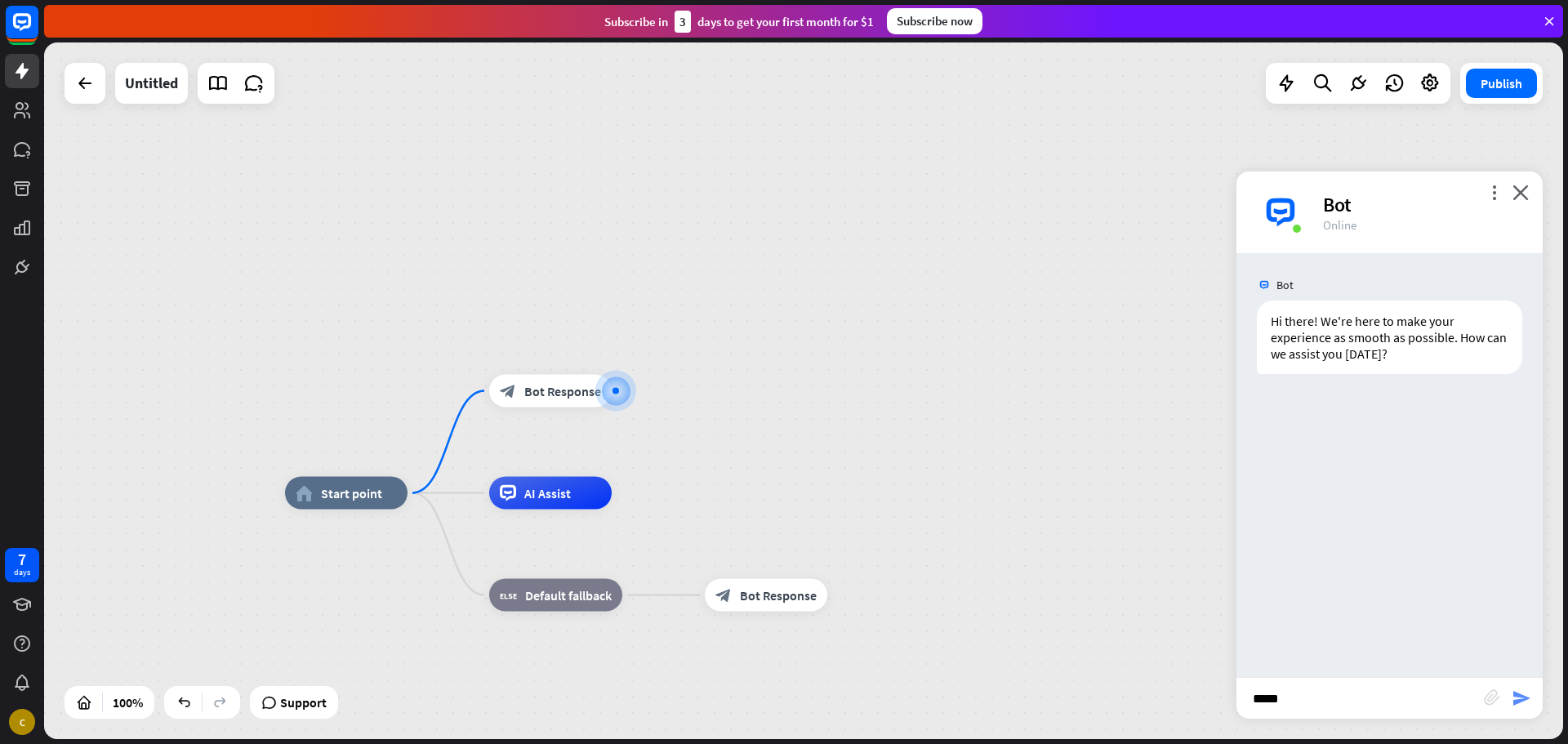
click at [1514, 705] on icon "send" at bounding box center [1521, 698] width 20 height 20
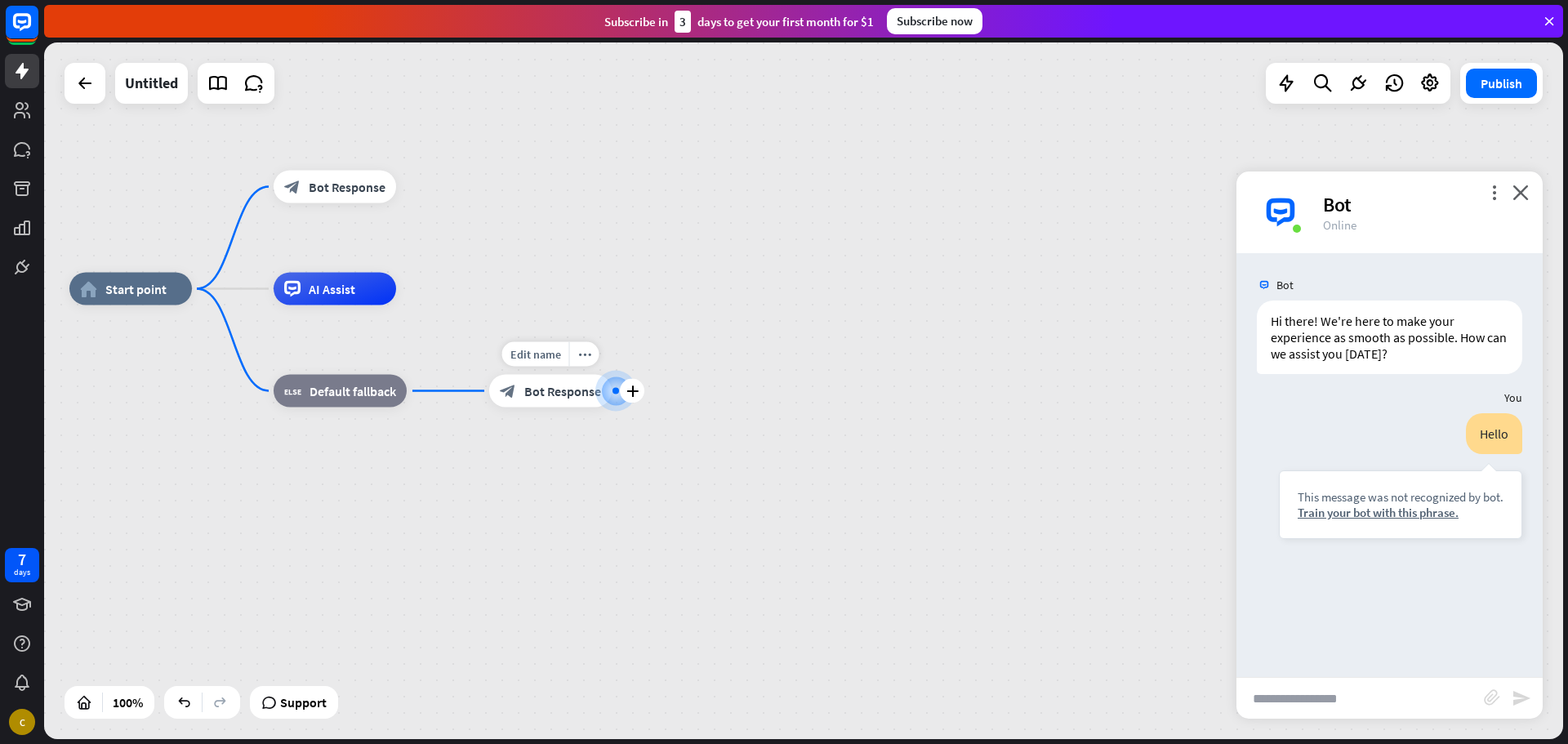
click at [554, 381] on div "block_bot_response Bot Response" at bounding box center [550, 392] width 122 height 33
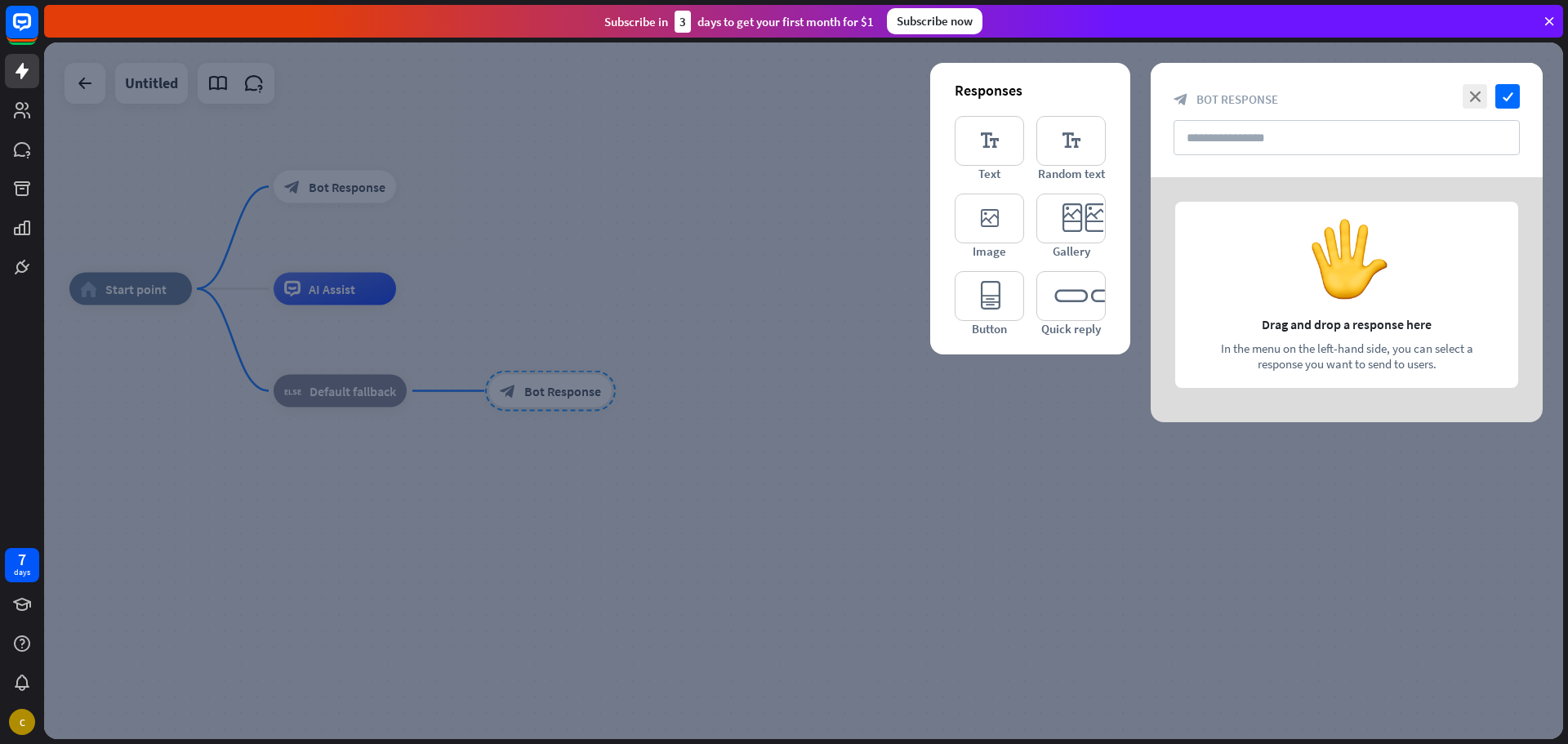
click at [1256, 286] on div at bounding box center [1347, 300] width 392 height 245
click at [994, 156] on icon "editor_text" at bounding box center [989, 141] width 69 height 49
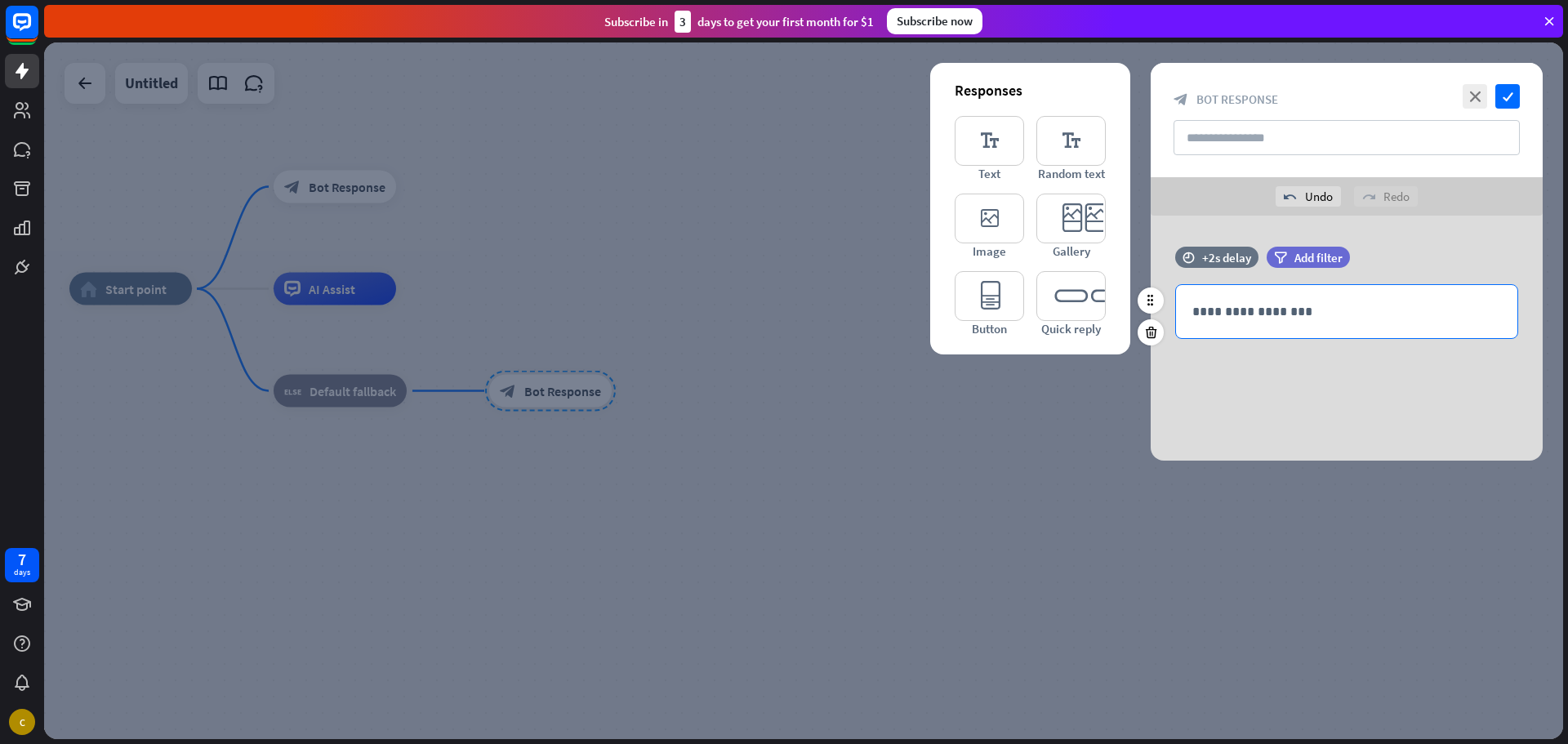
click at [1217, 318] on p "**********" at bounding box center [1347, 312] width 309 height 21
click at [1468, 91] on icon "close" at bounding box center [1475, 96] width 24 height 24
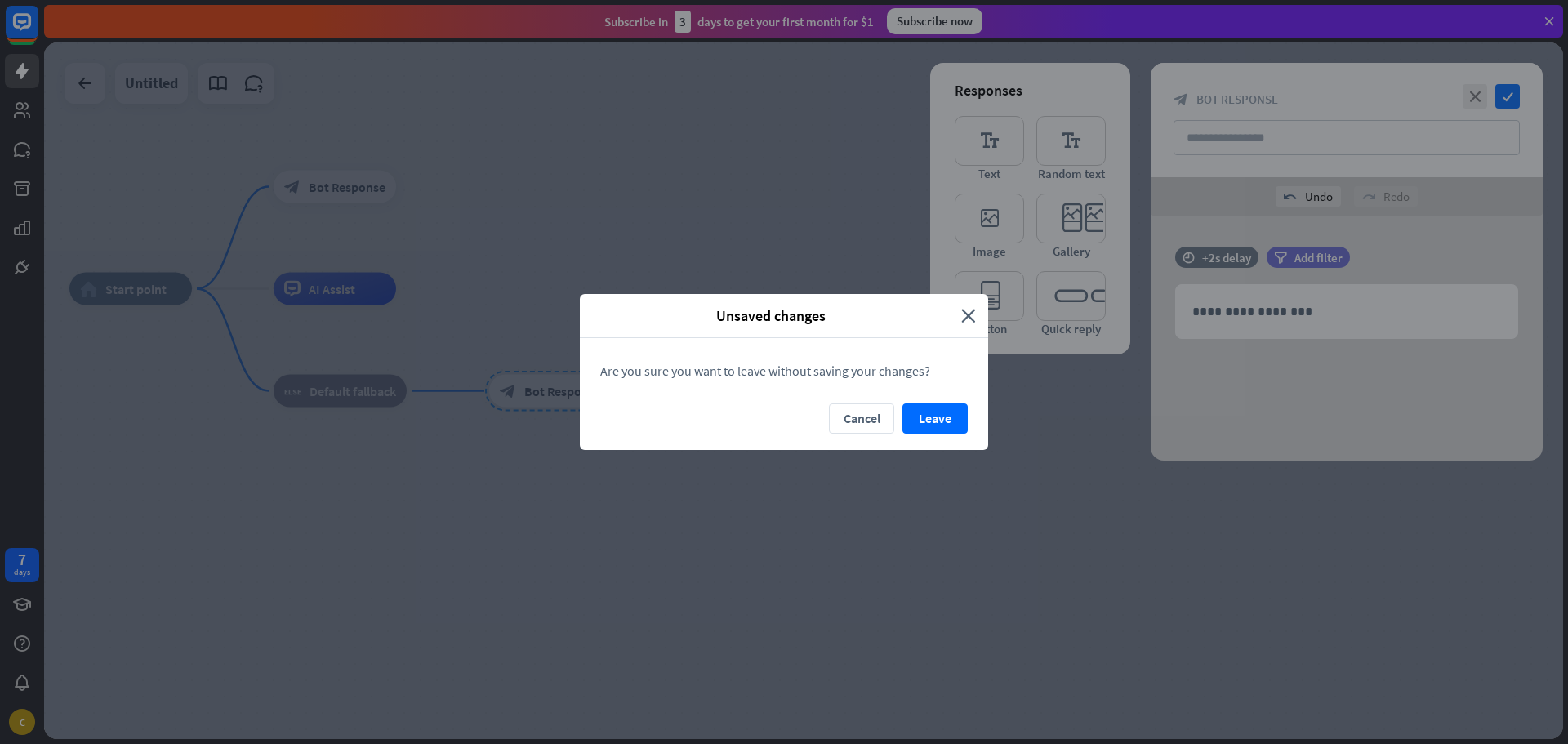
click at [931, 424] on button "Leave" at bounding box center [935, 418] width 65 height 30
